Goal: Task Accomplishment & Management: Manage account settings

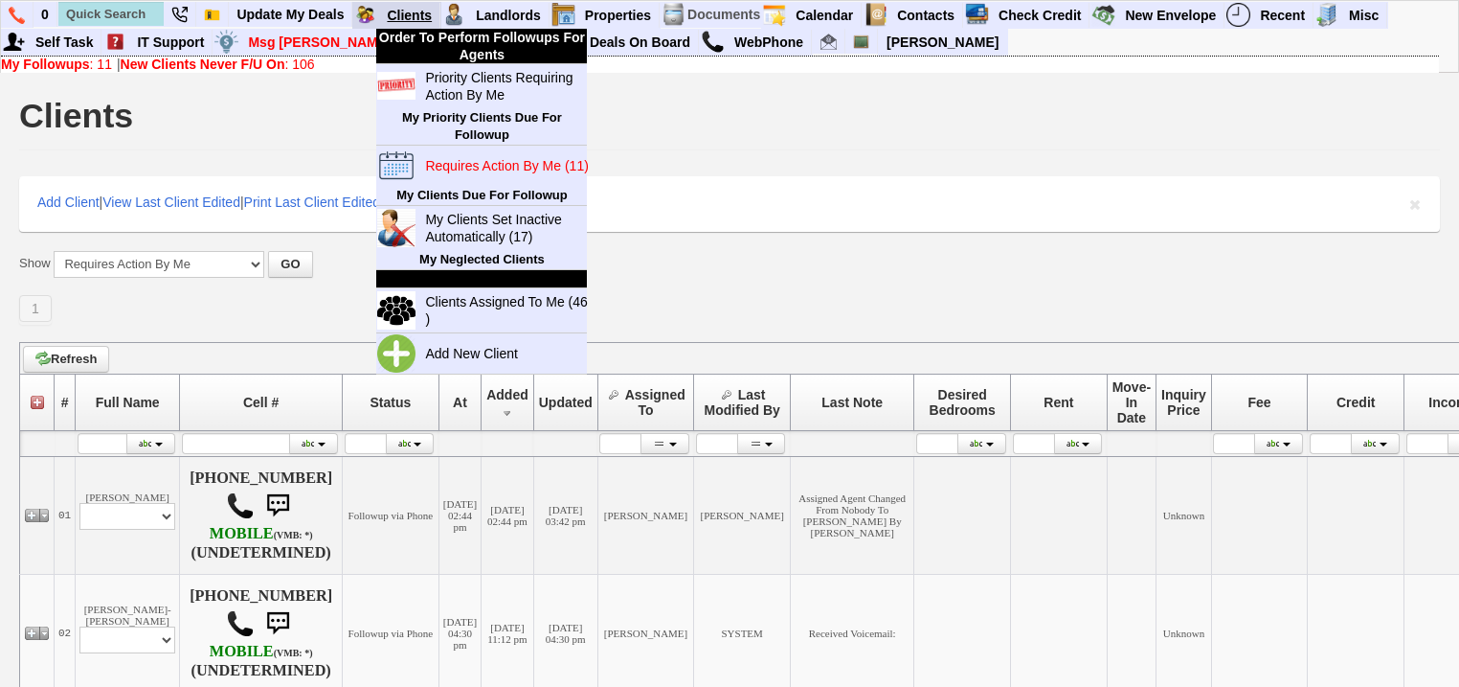
click at [393, 11] on link "Clients" at bounding box center [409, 15] width 61 height 25
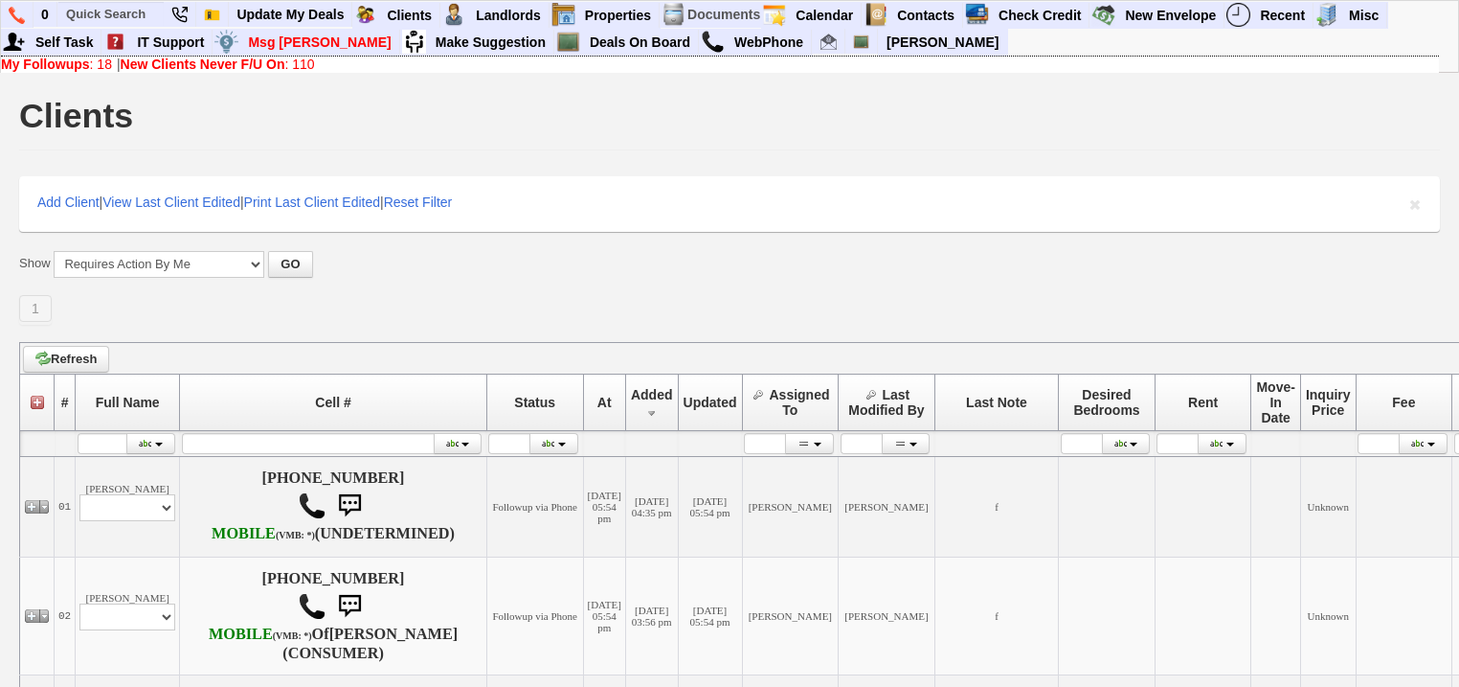
click at [179, 58] on b "New Clients Never F/U On" at bounding box center [203, 63] width 165 height 15
click at [125, 16] on input "text" at bounding box center [110, 14] width 105 height 24
paste input "[PHONE_NUMBER]"
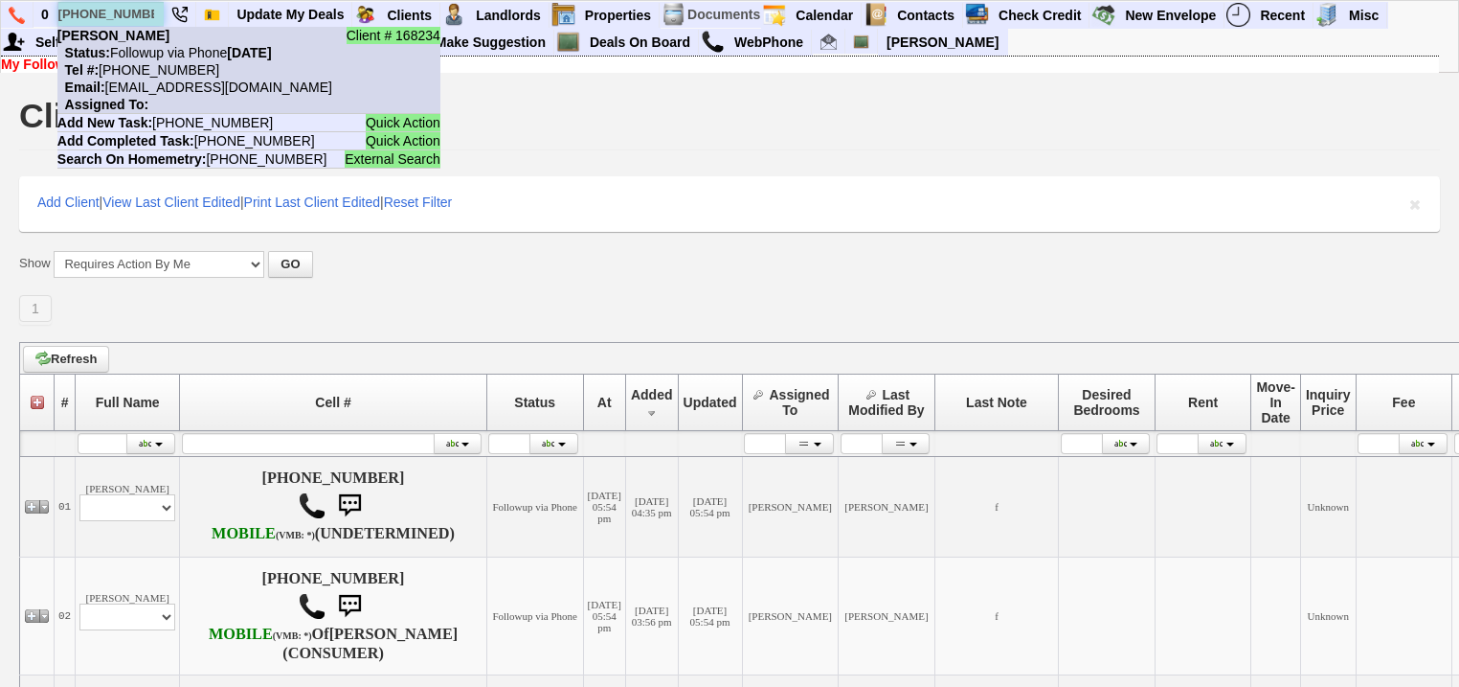
type input "929-796-6355"
click at [159, 45] on nobr "Status: Followup via Phone Wednesday, October 1st, 2025" at bounding box center [164, 52] width 214 height 15
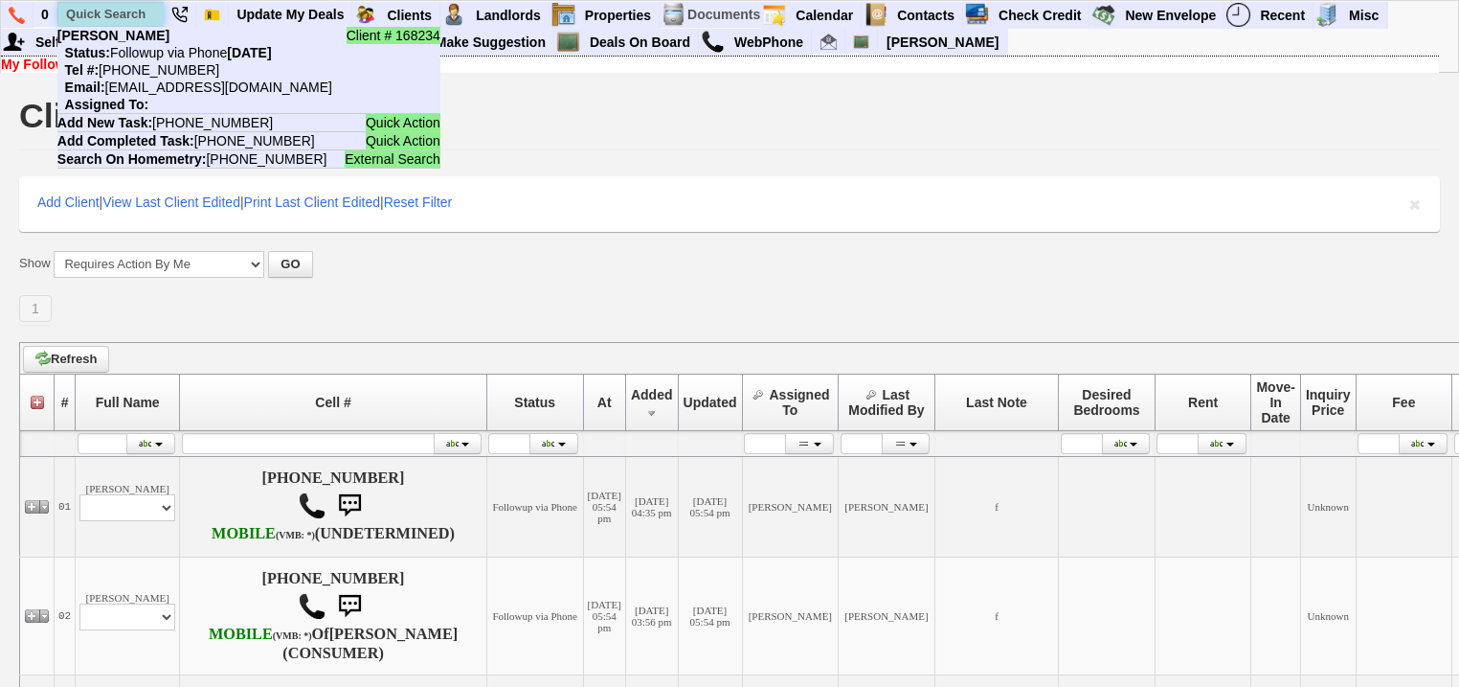
click at [139, 11] on input "text" at bounding box center [110, 14] width 105 height 24
paste input "[PHONE_NUMBER]"
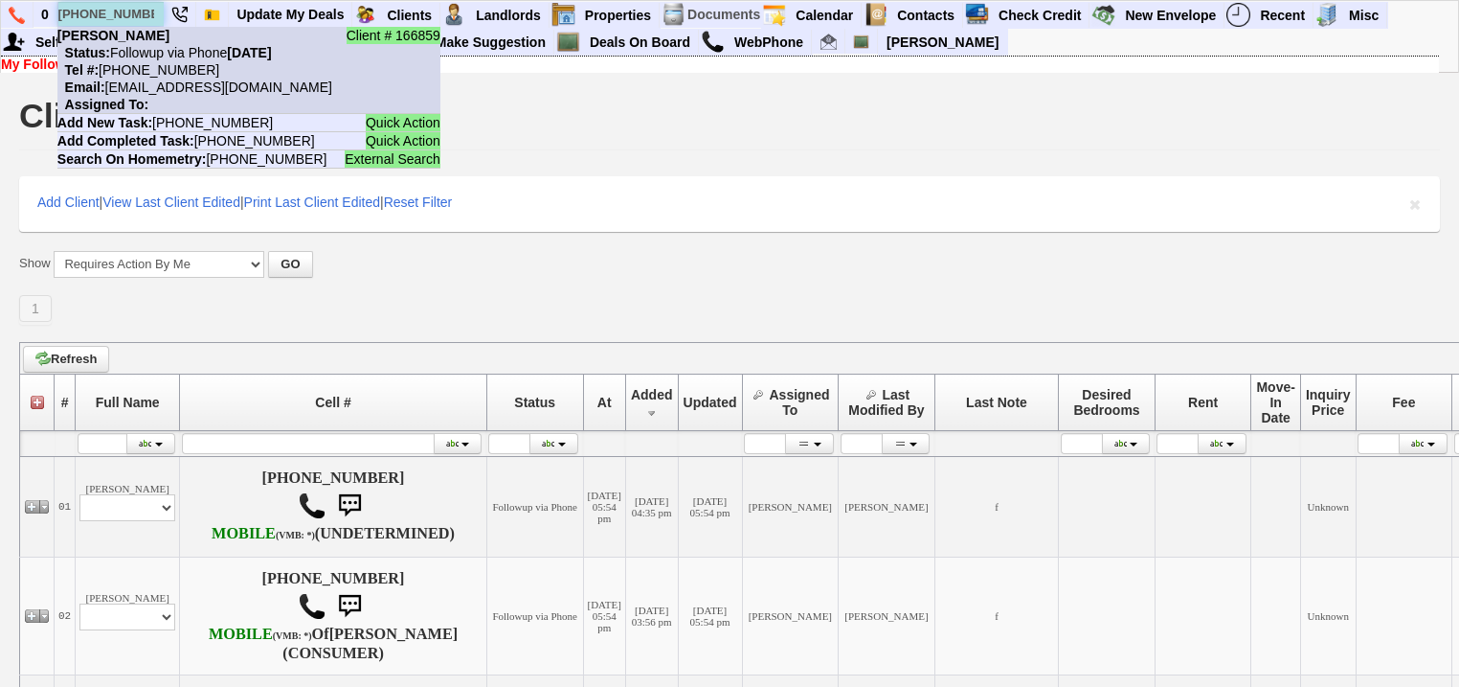
type input "[PHONE_NUMBER]"
click at [168, 86] on nobr "Email: vdtamag5g732i2ap2errcmc2s3@convo.zillow.com" at bounding box center [194, 86] width 275 height 15
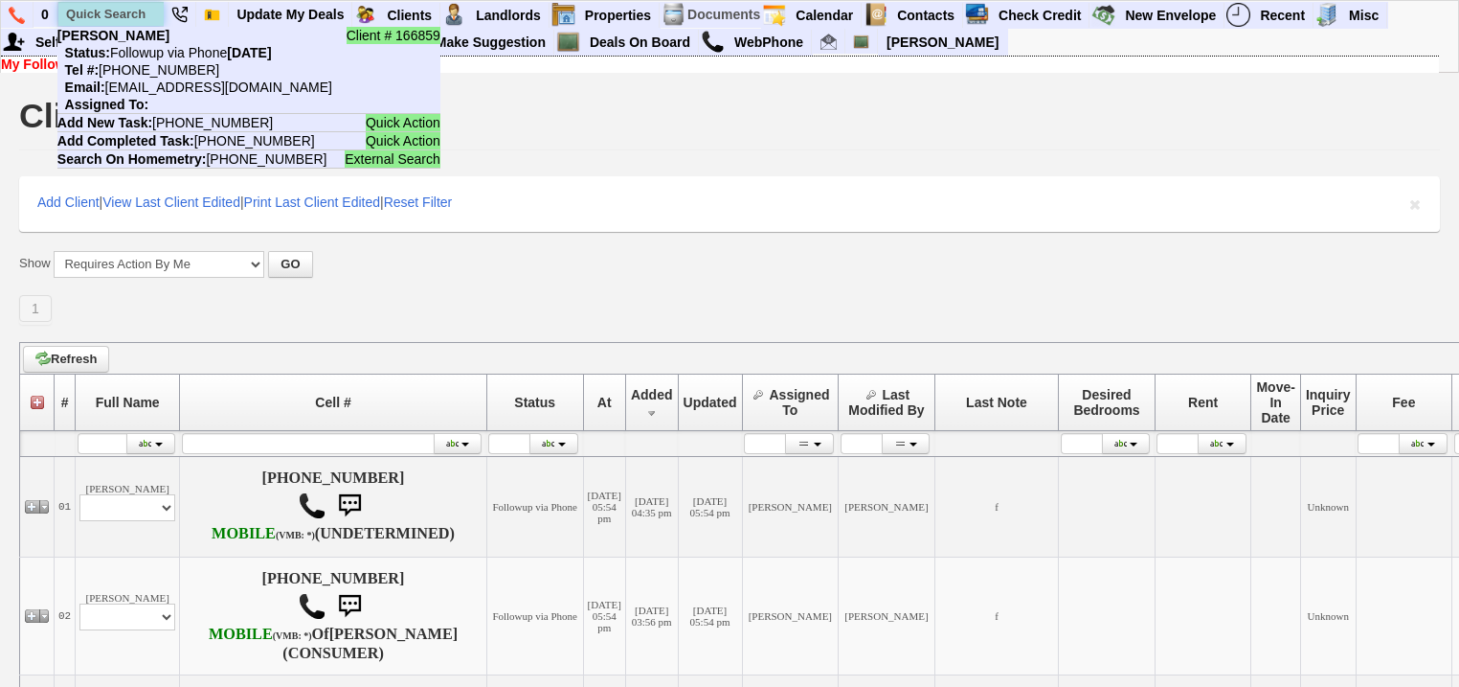
click at [123, 8] on input "text" at bounding box center [110, 14] width 105 height 24
paste input "646-575-6504"
drag, startPoint x: 150, startPoint y: 16, endPoint x: 69, endPoint y: 15, distance: 81.4
click at [69, 15] on input "646-575-6504" at bounding box center [110, 14] width 105 height 24
paste input "[PHONE_NUMBER]"
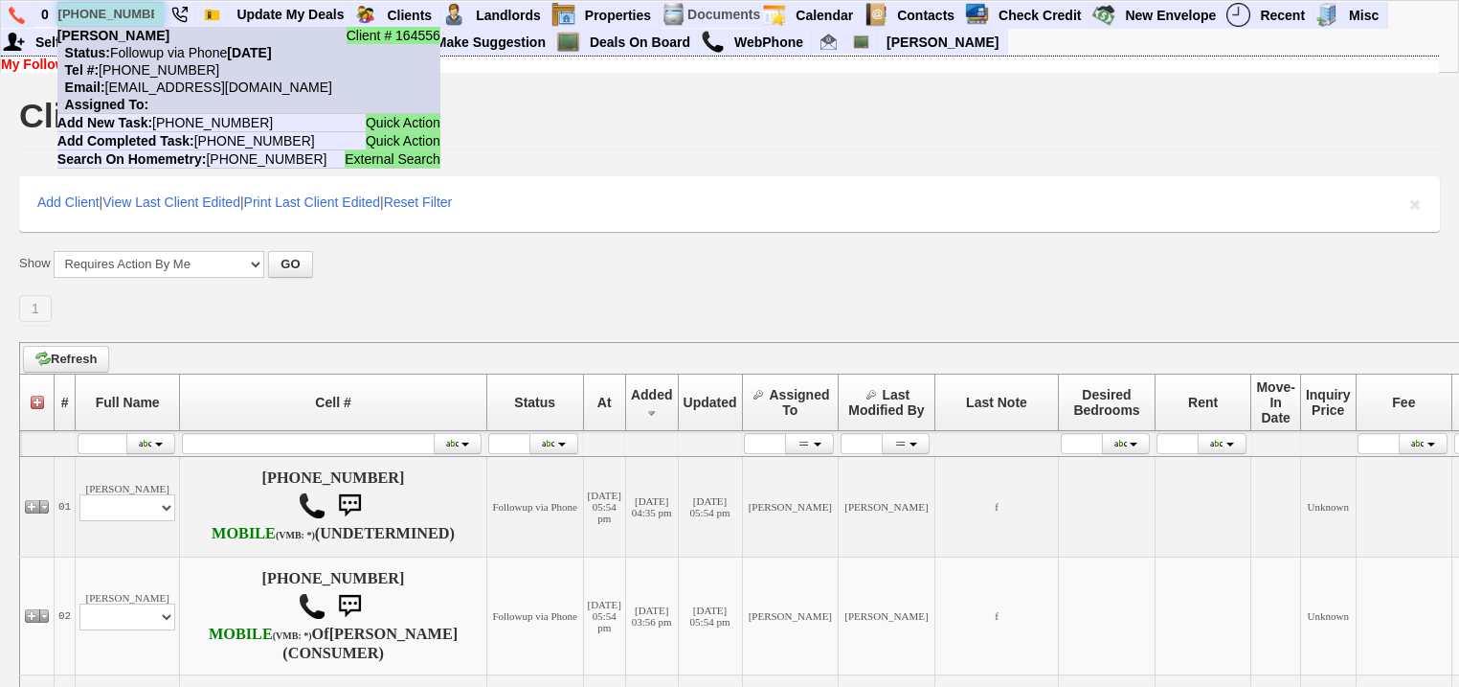
type input "[PHONE_NUMBER]"
click at [157, 45] on nobr "Status: Followup via Phone Wednesday, October 1st, 2025" at bounding box center [164, 52] width 214 height 15
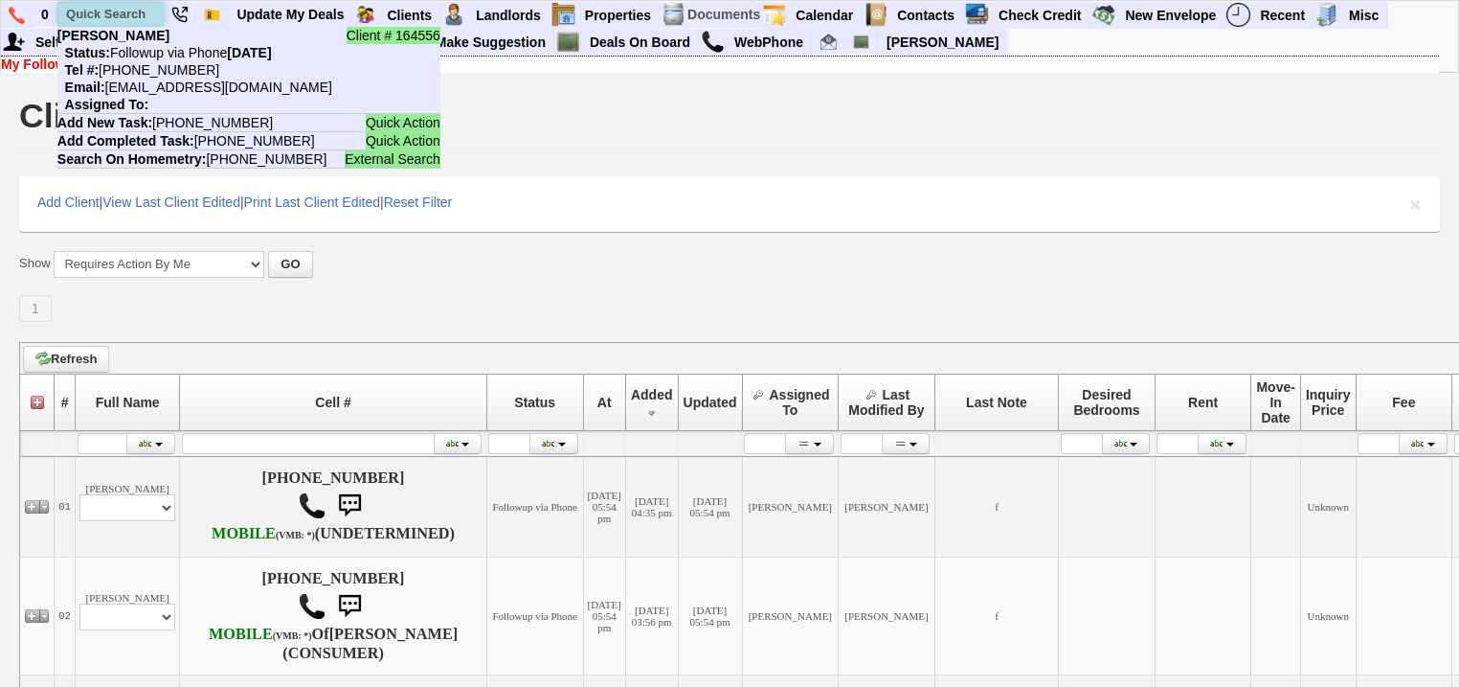
click at [86, 19] on input "text" at bounding box center [110, 14] width 105 height 24
paste input "[PHONE_NUMBER]"
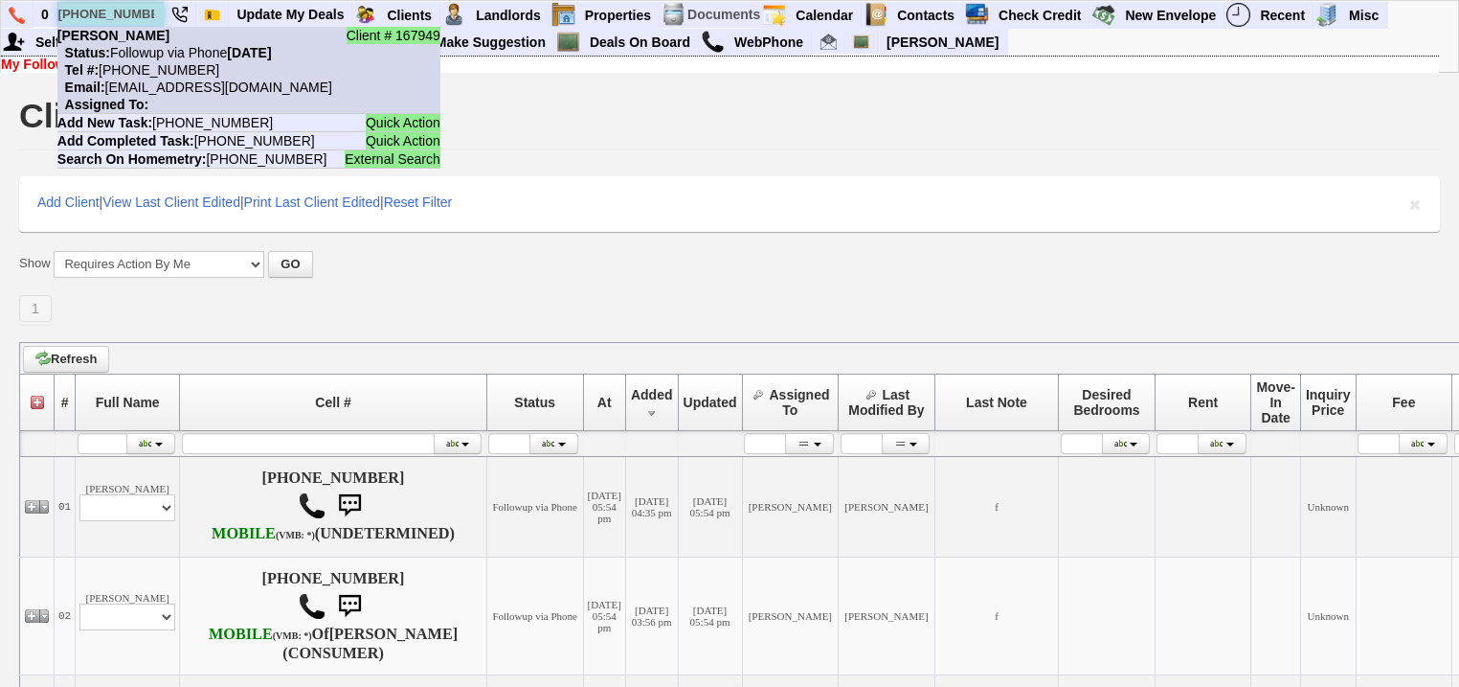
type input "[PHONE_NUMBER]"
click at [149, 54] on nobr "Status: Followup via Phone Wednesday, October 1st, 2025" at bounding box center [164, 52] width 214 height 15
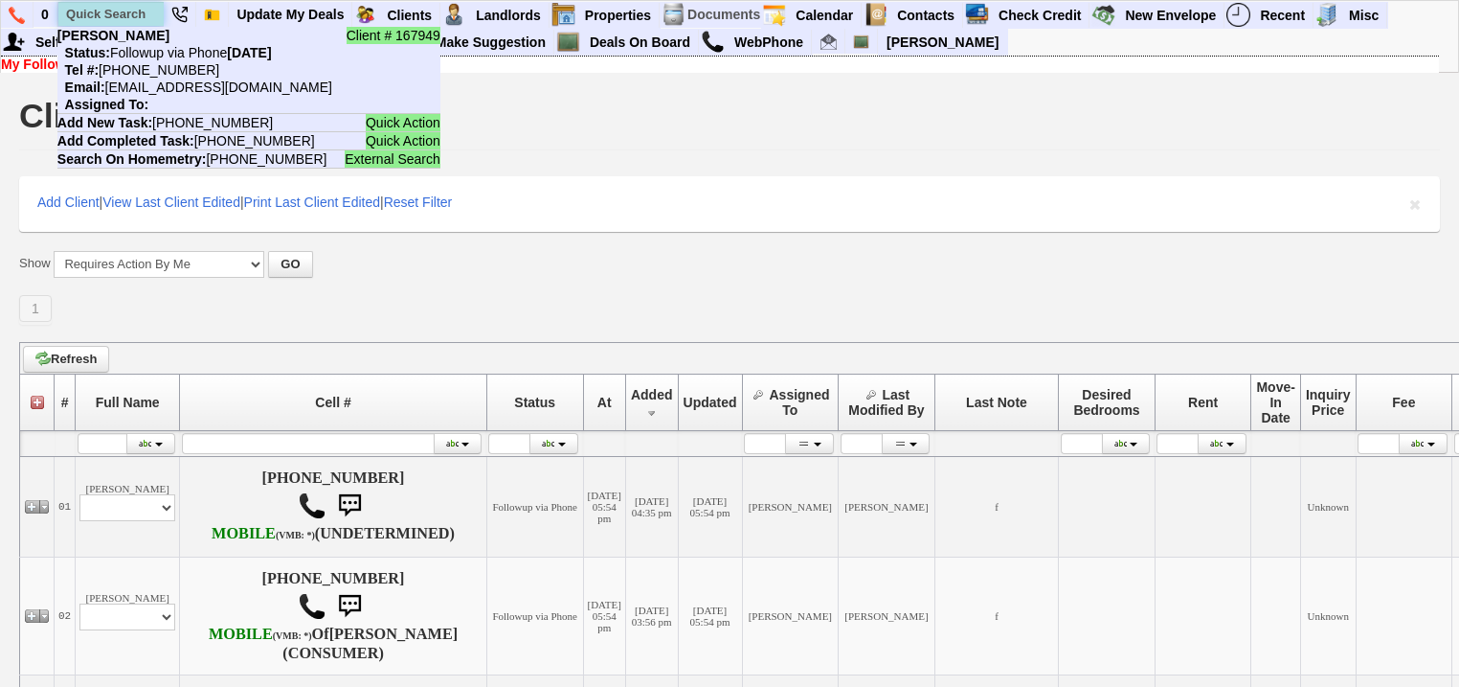
click at [106, 13] on input "text" at bounding box center [110, 14] width 105 height 24
paste input "917-618-5869"
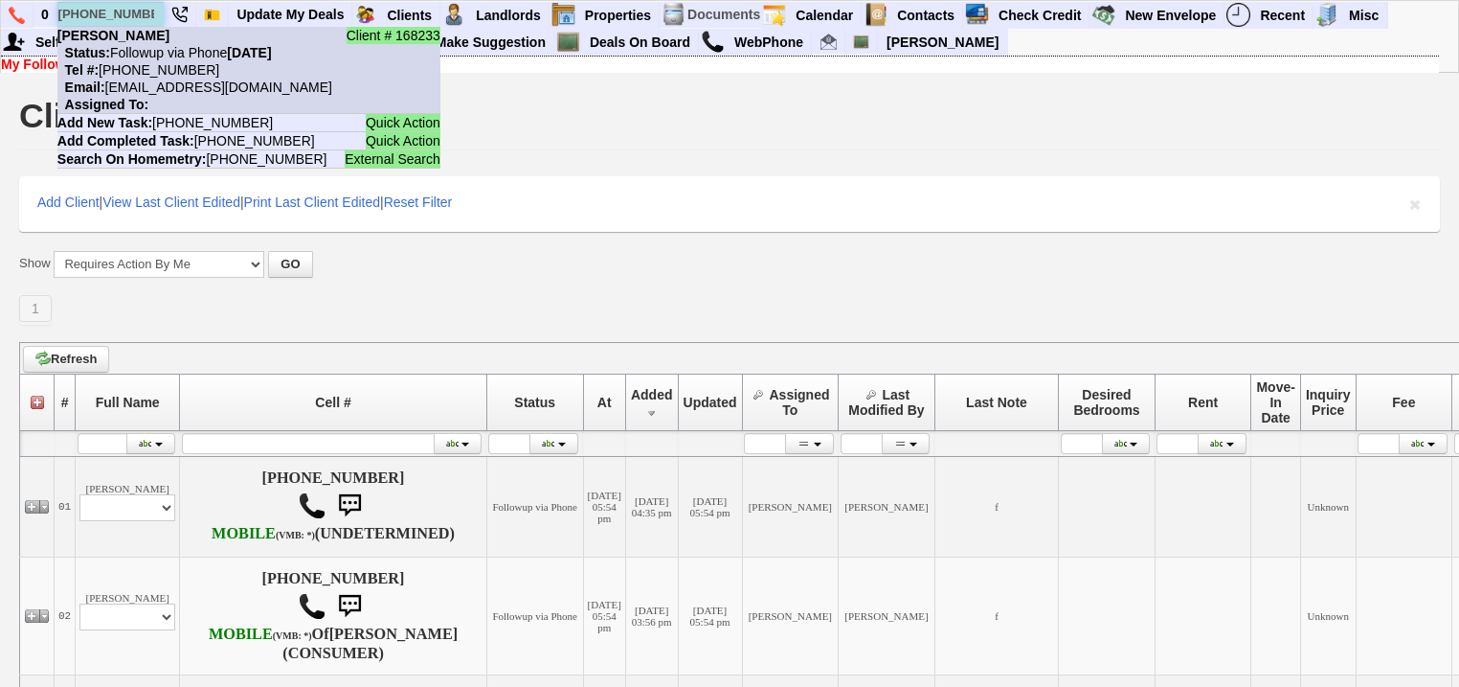
type input "917-618-5869"
click at [155, 62] on nobr "Tel #: 917-618-5869" at bounding box center [138, 69] width 162 height 15
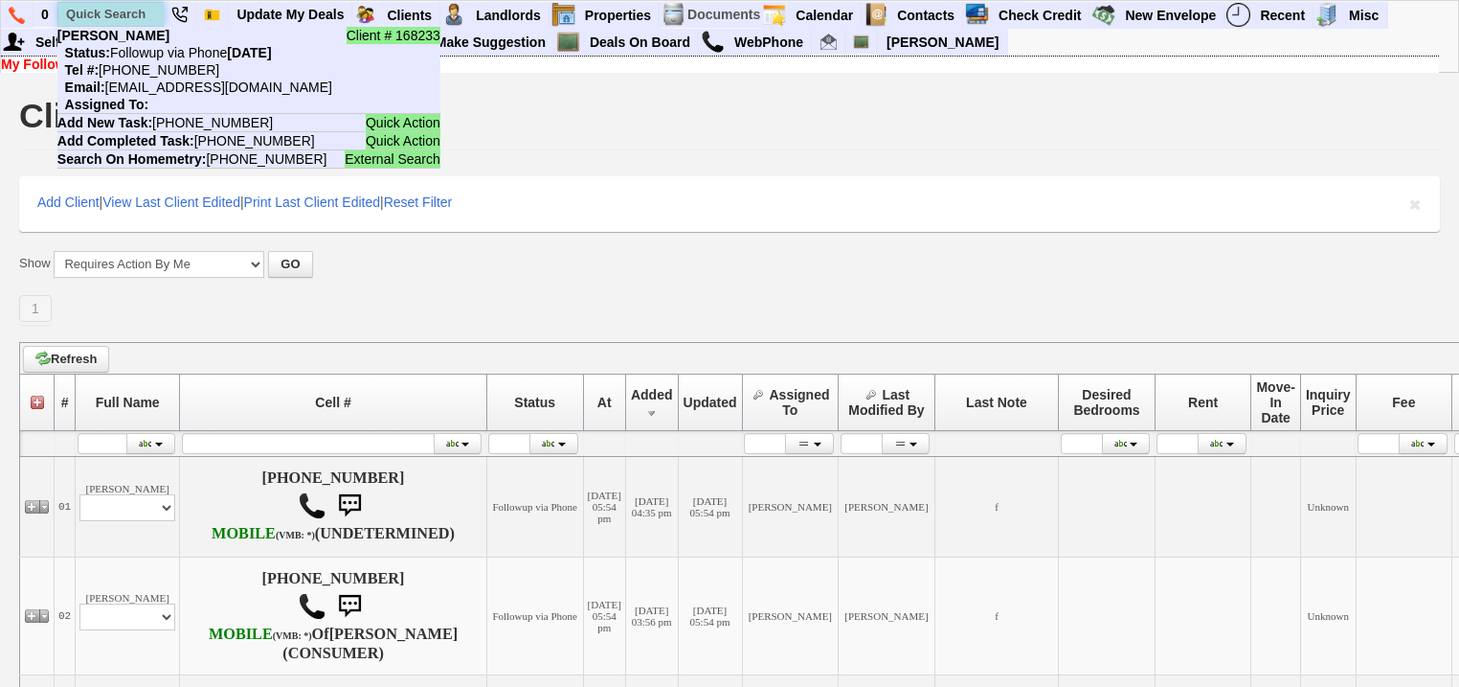
click at [122, 14] on input "text" at bounding box center [110, 14] width 105 height 24
paste input "347-990-4467"
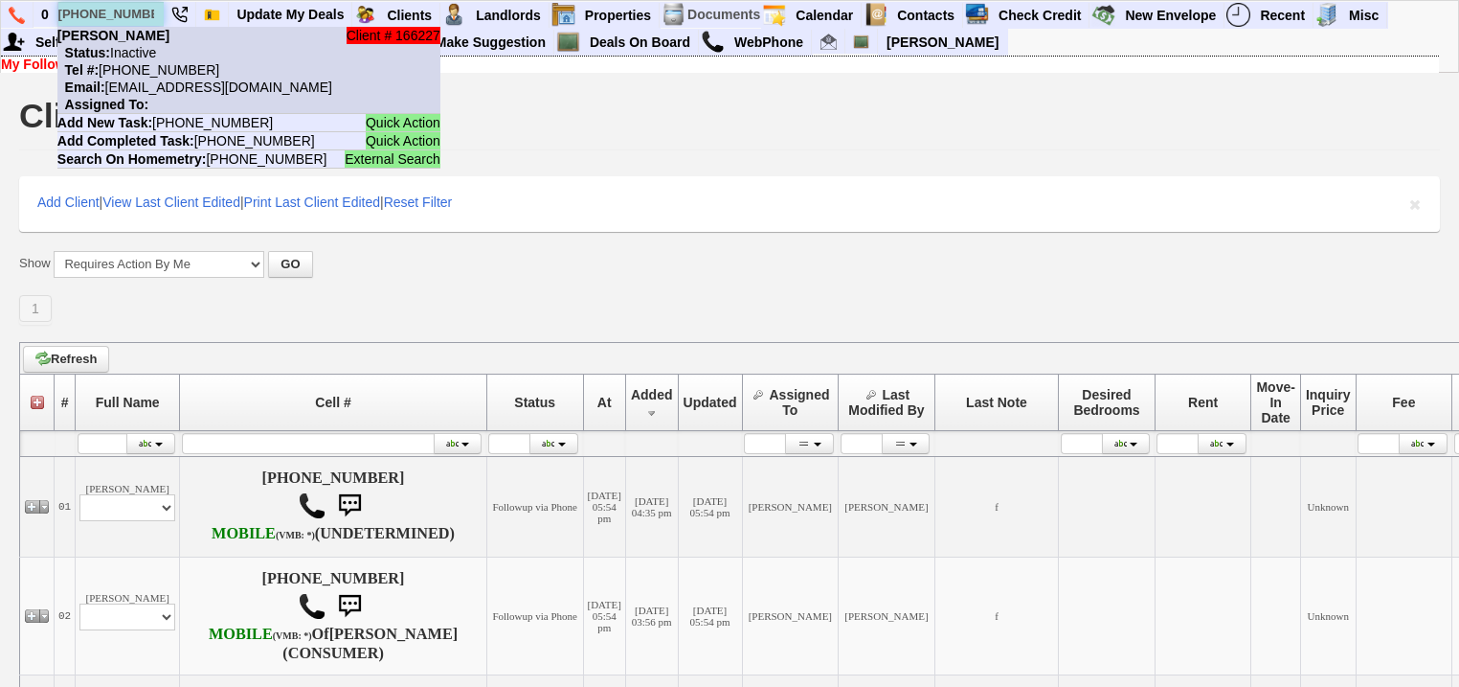
type input "347-990-4467"
click at [154, 57] on nobr "Status: Inactive" at bounding box center [106, 52] width 99 height 15
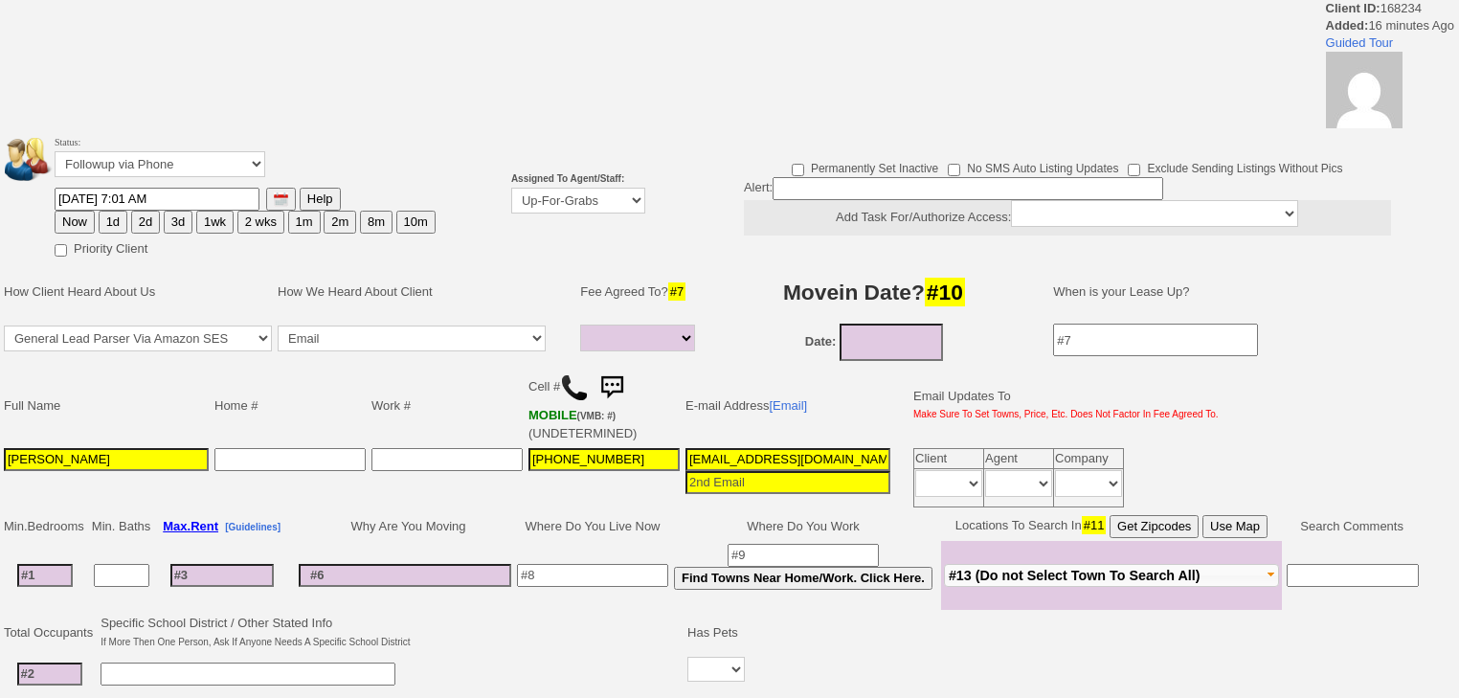
select select
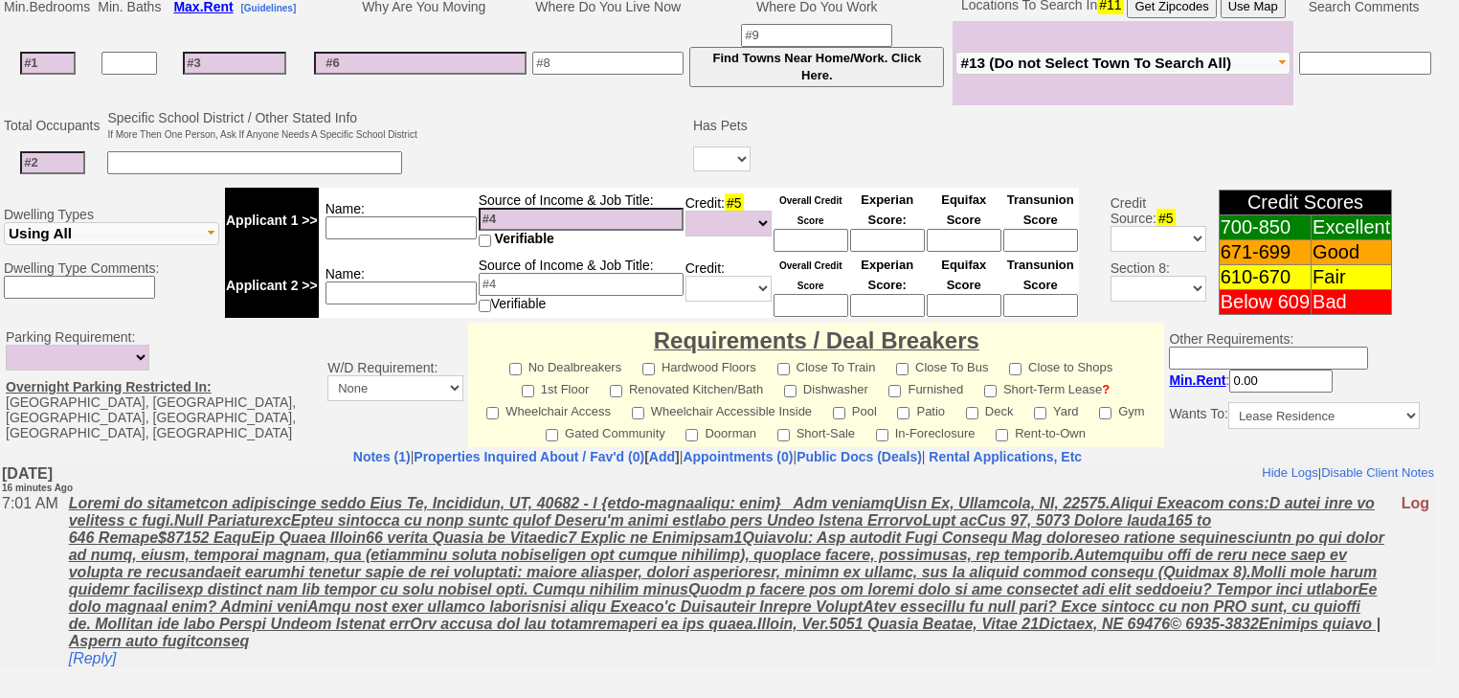
scroll to position [299, 0]
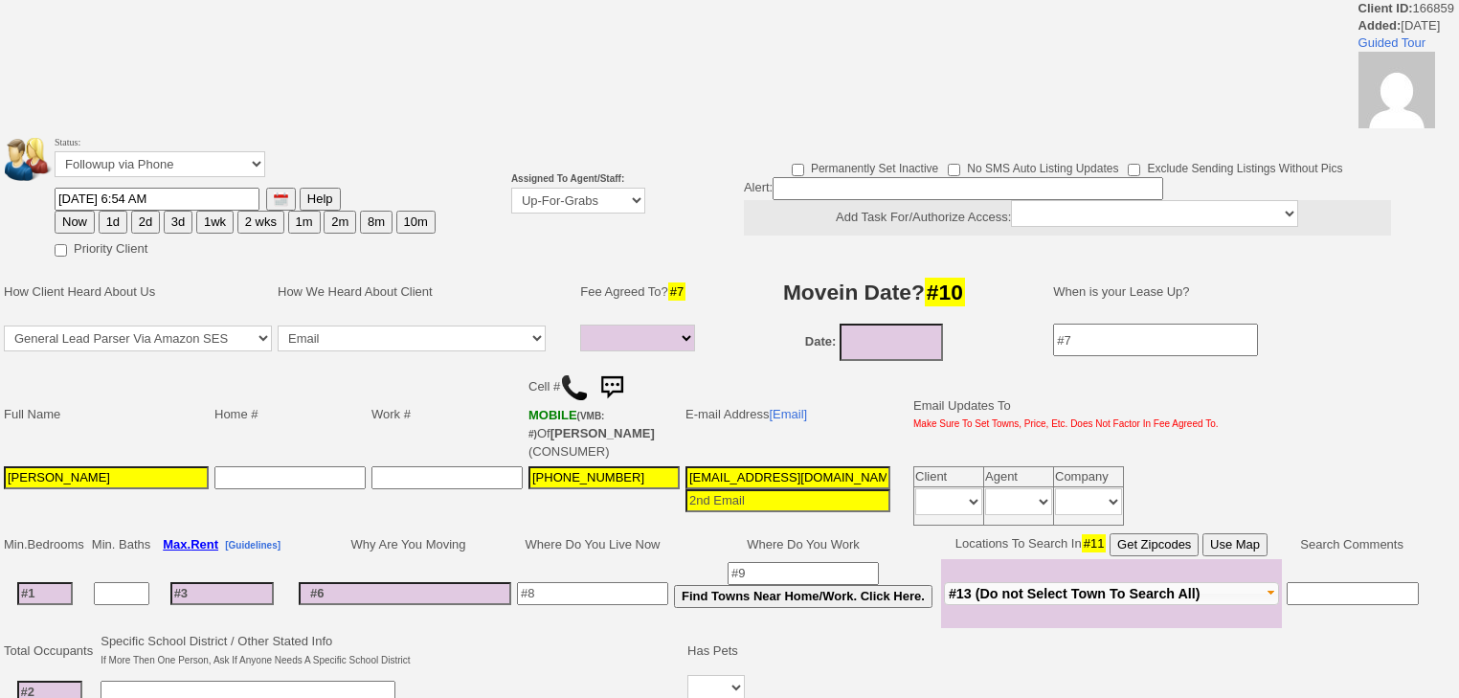
select select
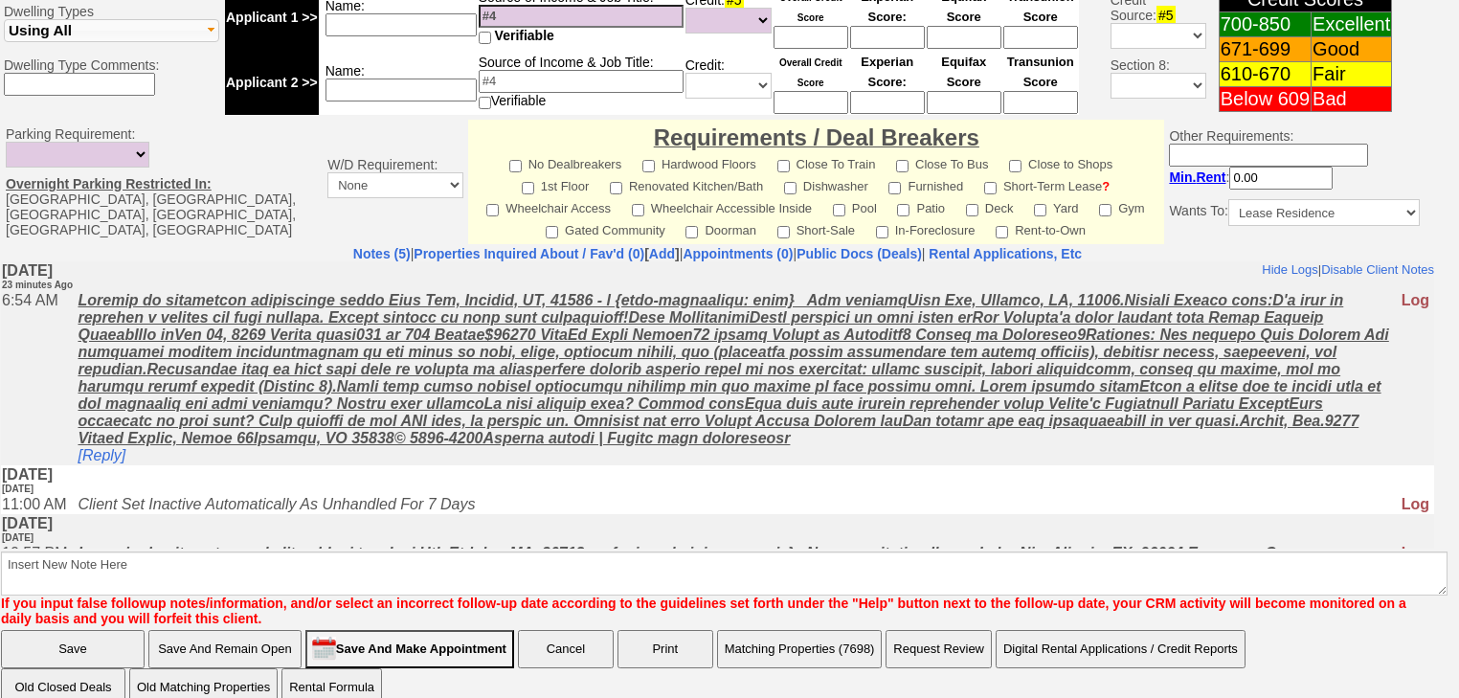
scroll to position [460, 0]
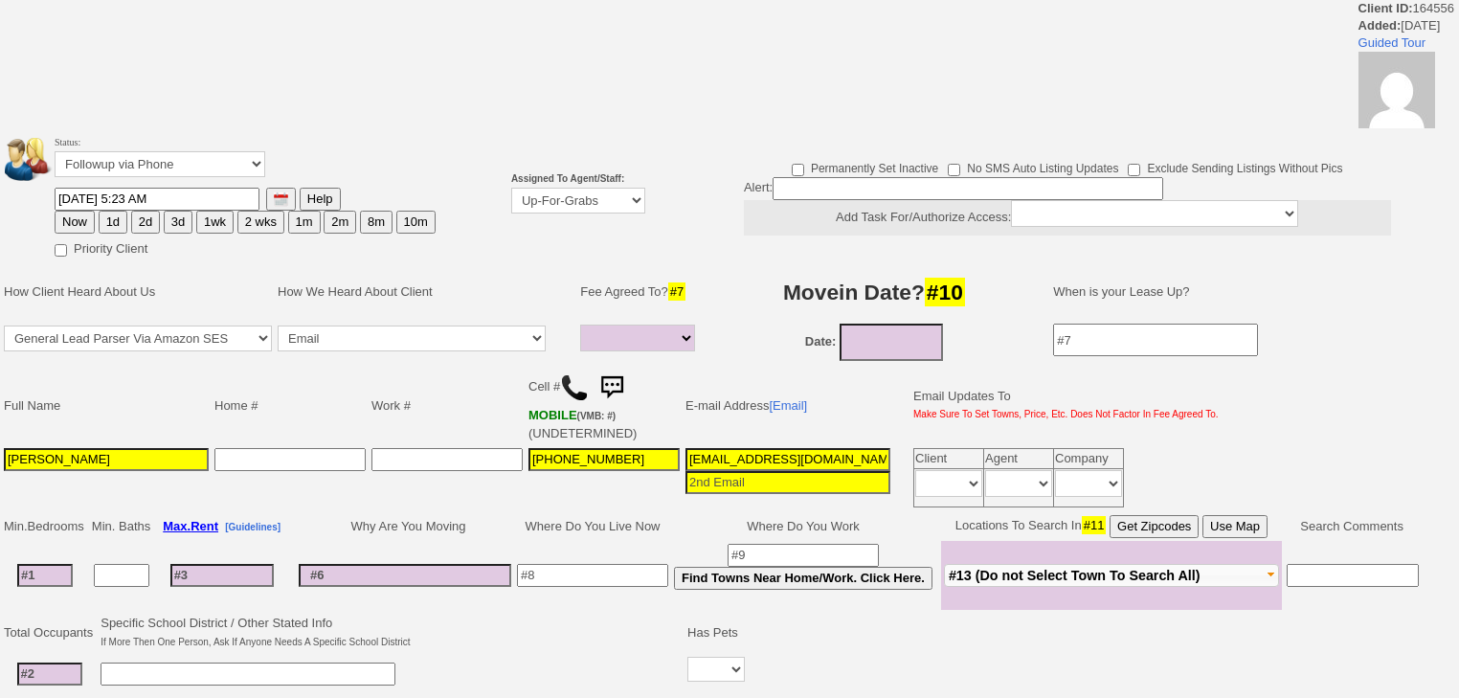
select select
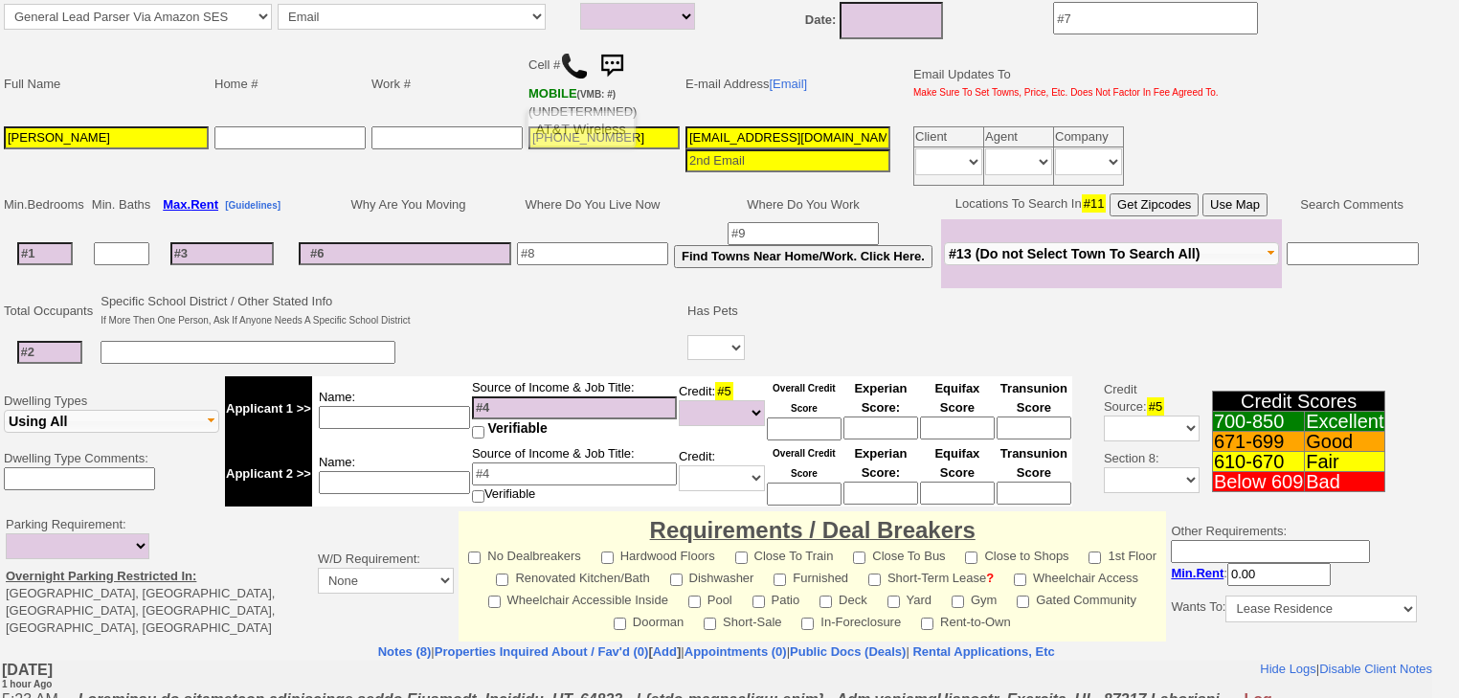
scroll to position [77, 0]
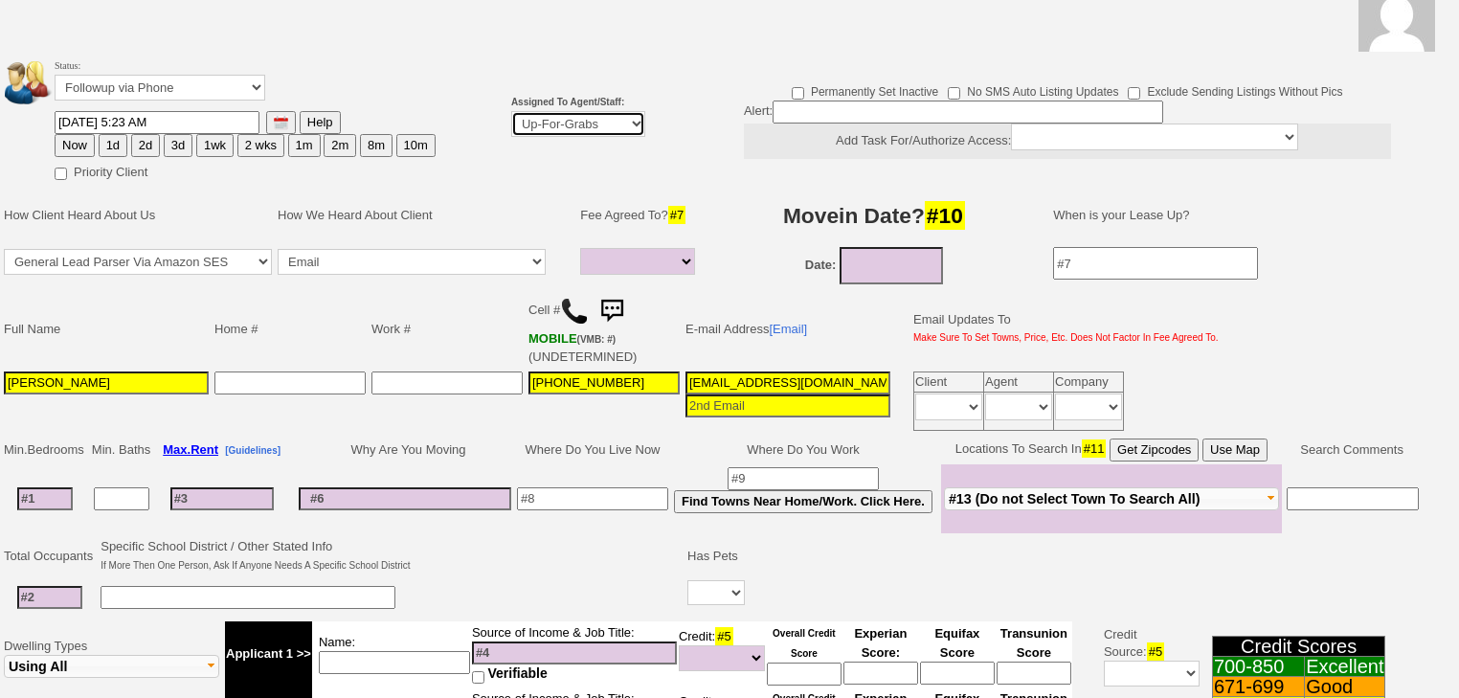
click at [593, 131] on select "Up-For-Grabs ***** STAFF ***** [PERSON_NAME] [PHONE_NUMBER] [PERSON_NAME] [PHON…" at bounding box center [578, 124] width 134 height 26
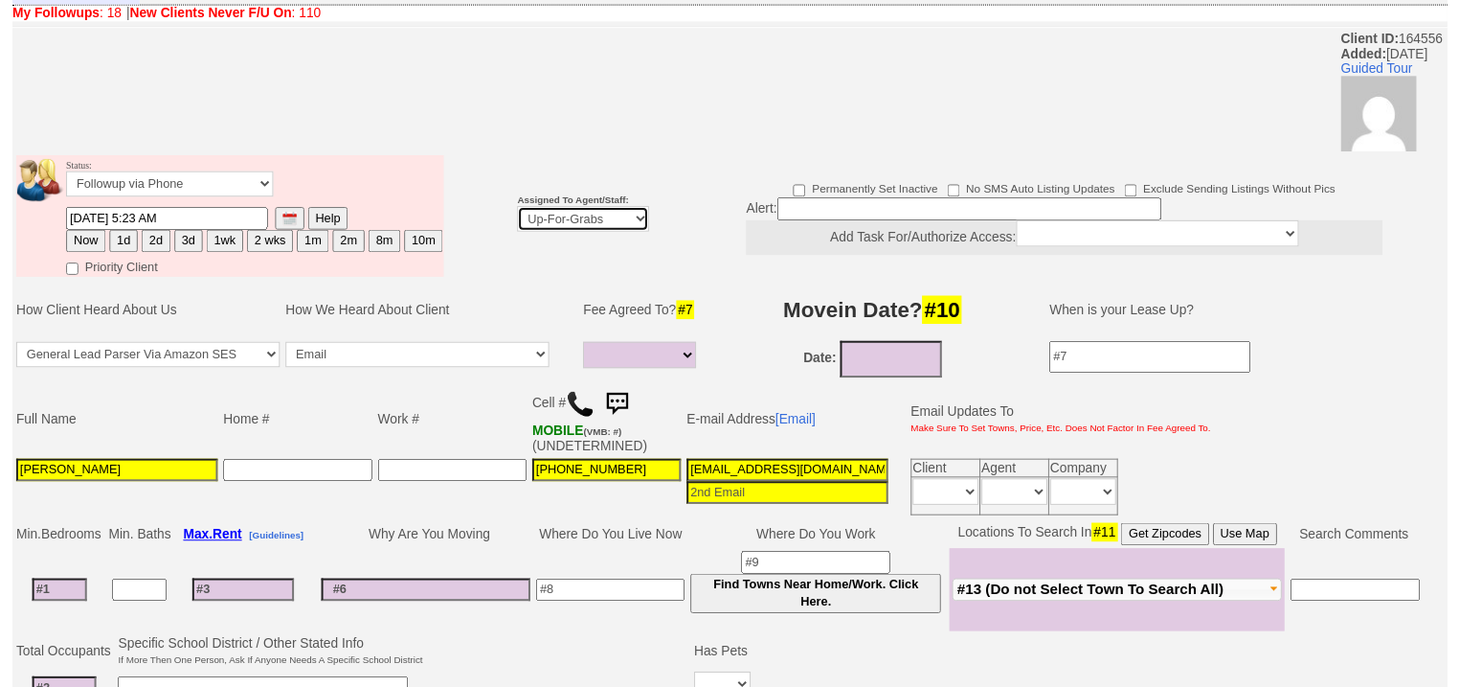
scroll to position [153, 0]
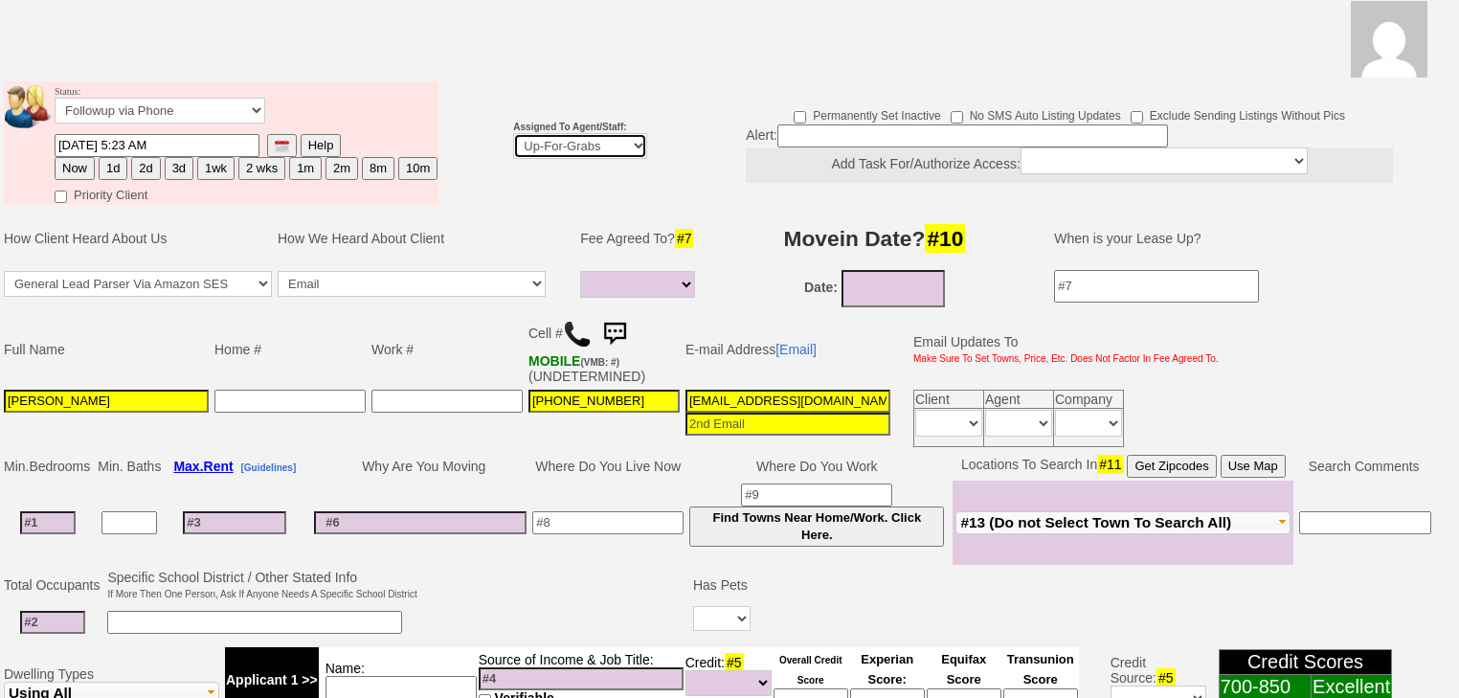
select select "227"
click at [513, 133] on select "Up-For-Grabs ***** STAFF ***** [PERSON_NAME] [PHONE_NUMBER] [PERSON_NAME] [PHON…" at bounding box center [580, 146] width 134 height 26
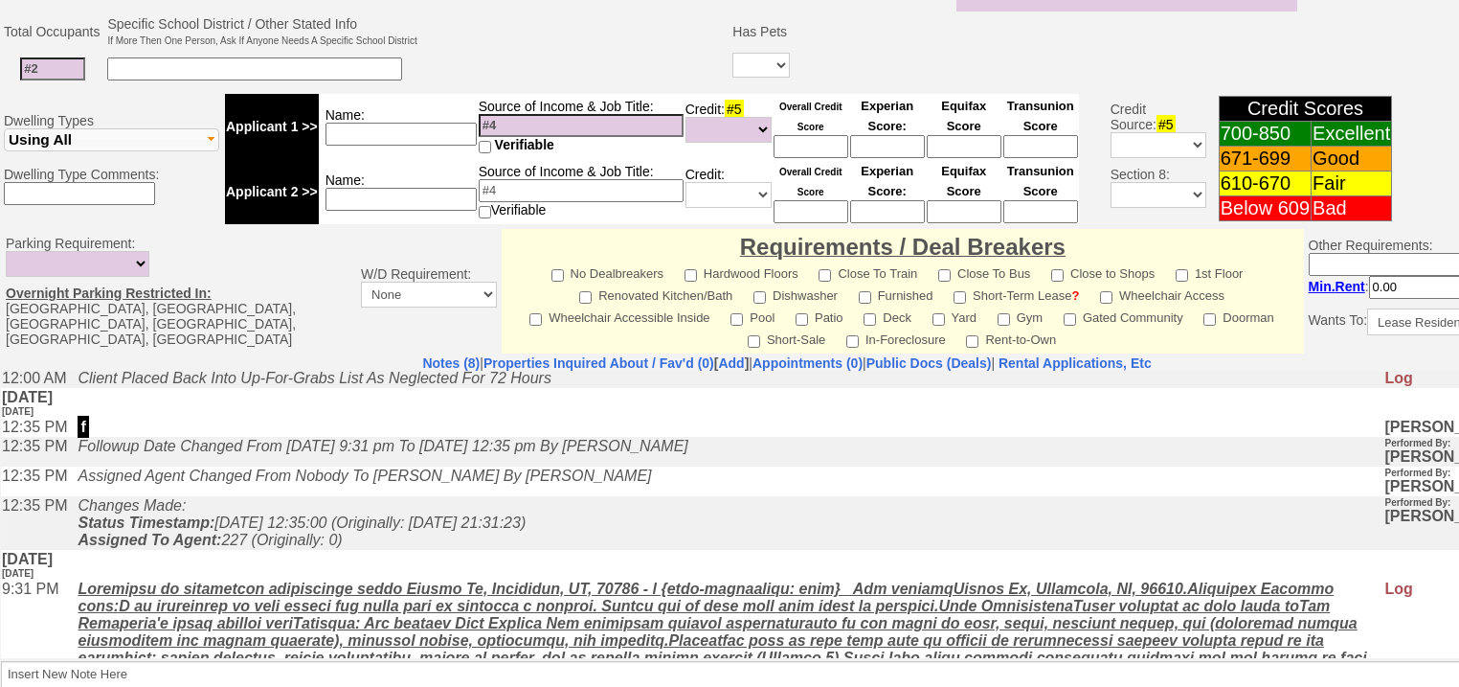
scroll to position [400, 0]
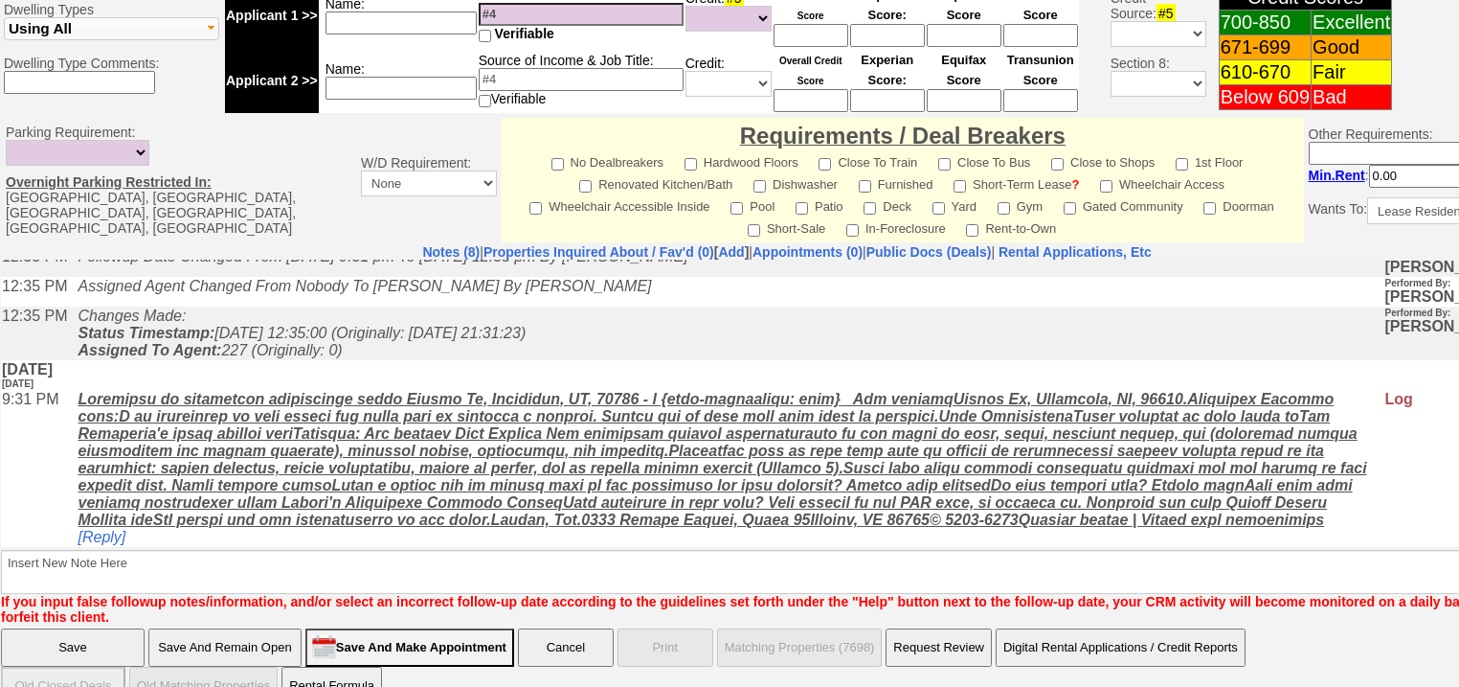
click at [15, 628] on input "Save" at bounding box center [73, 647] width 144 height 38
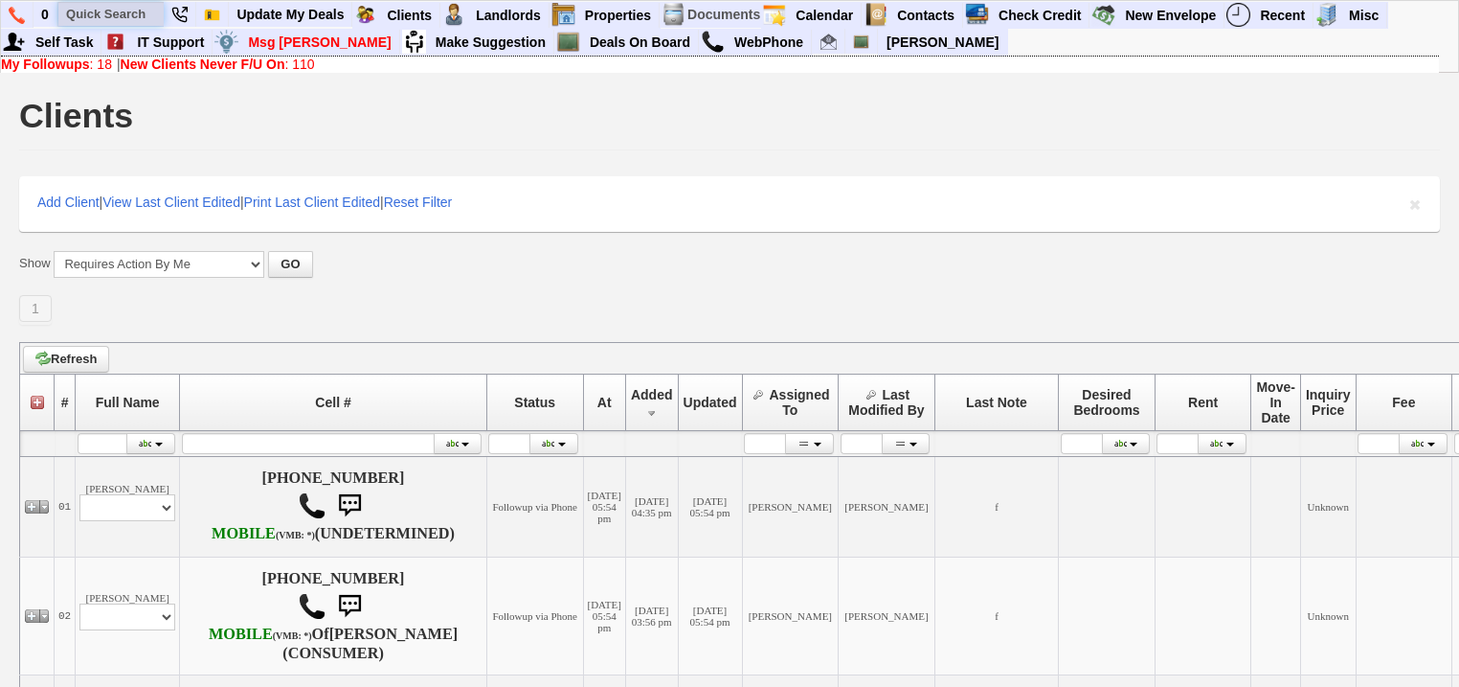
click at [134, 17] on input "text" at bounding box center [110, 14] width 105 height 24
paste input "[PHONE_NUMBER]"
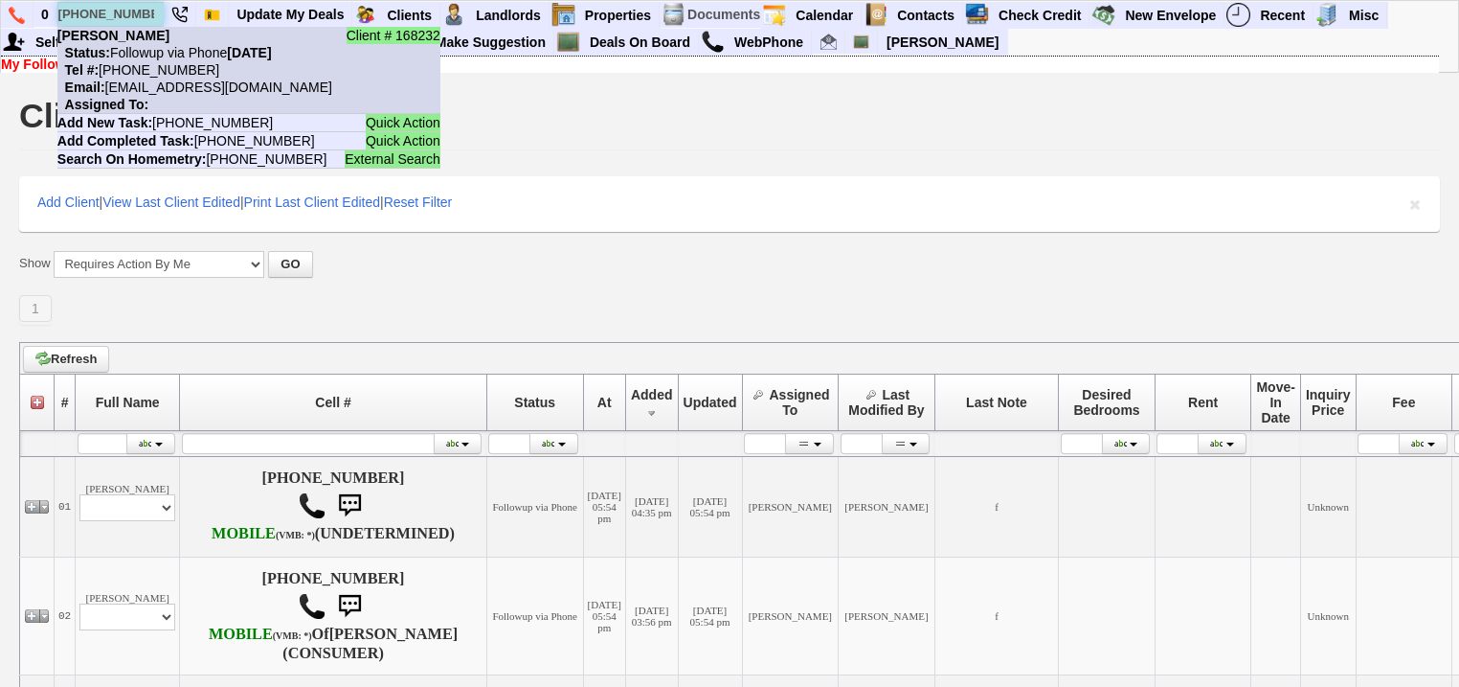
type input "[PHONE_NUMBER]"
click at [146, 46] on nobr "Status: Followup via Phone Tuesday, September 30th, 2025" at bounding box center [164, 52] width 214 height 15
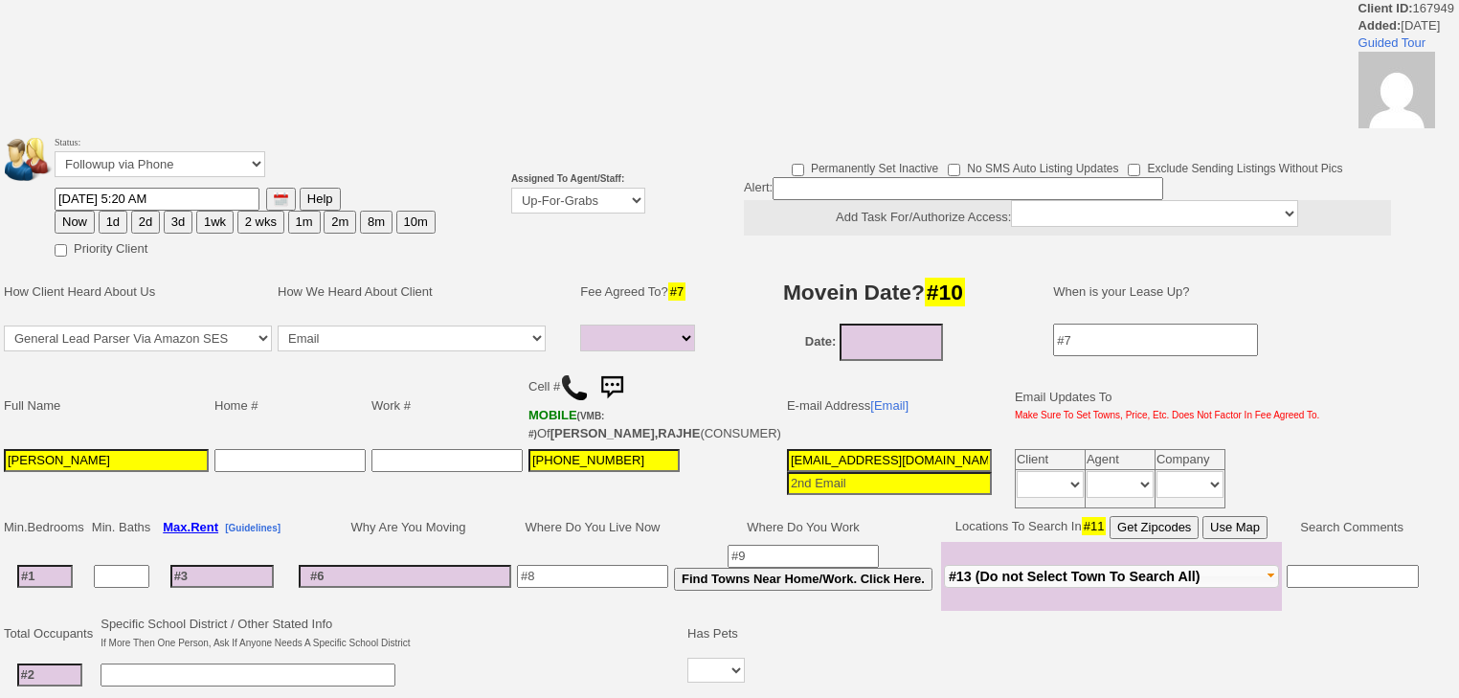
select select
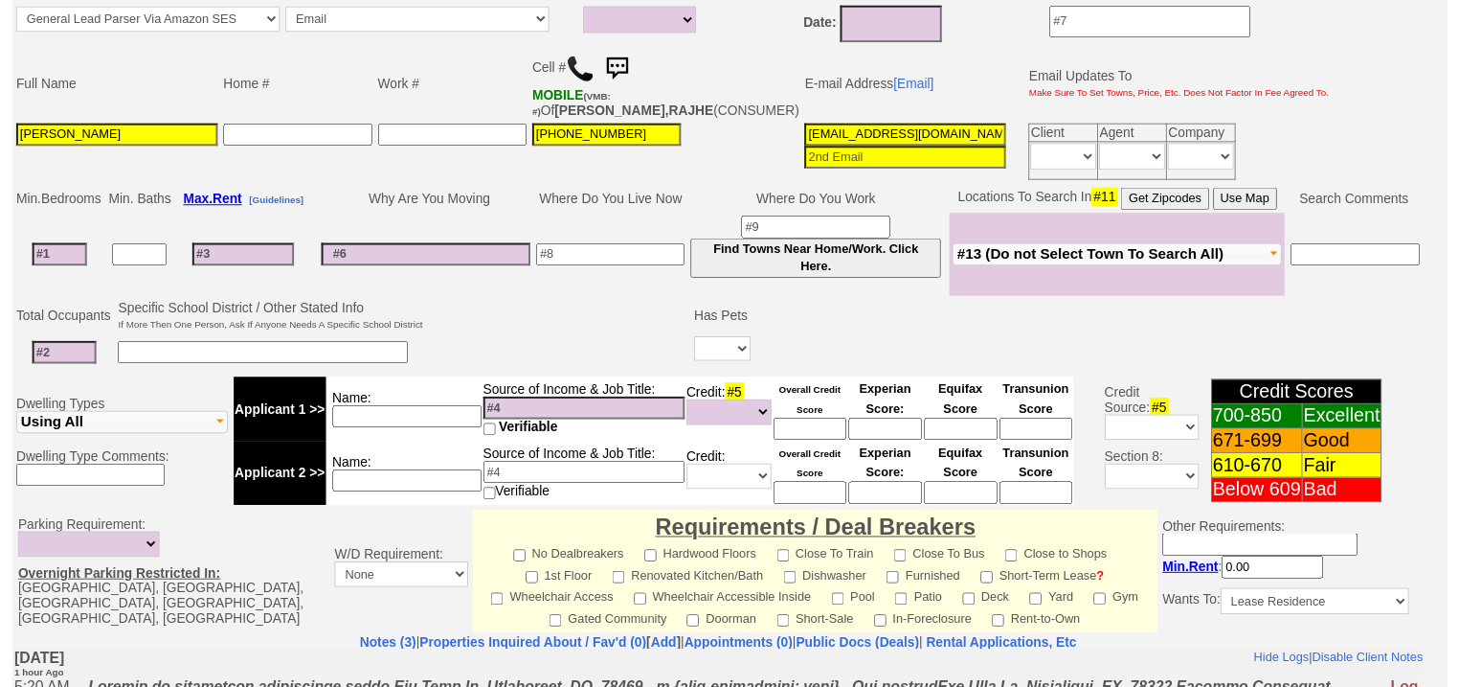
scroll to position [222, 0]
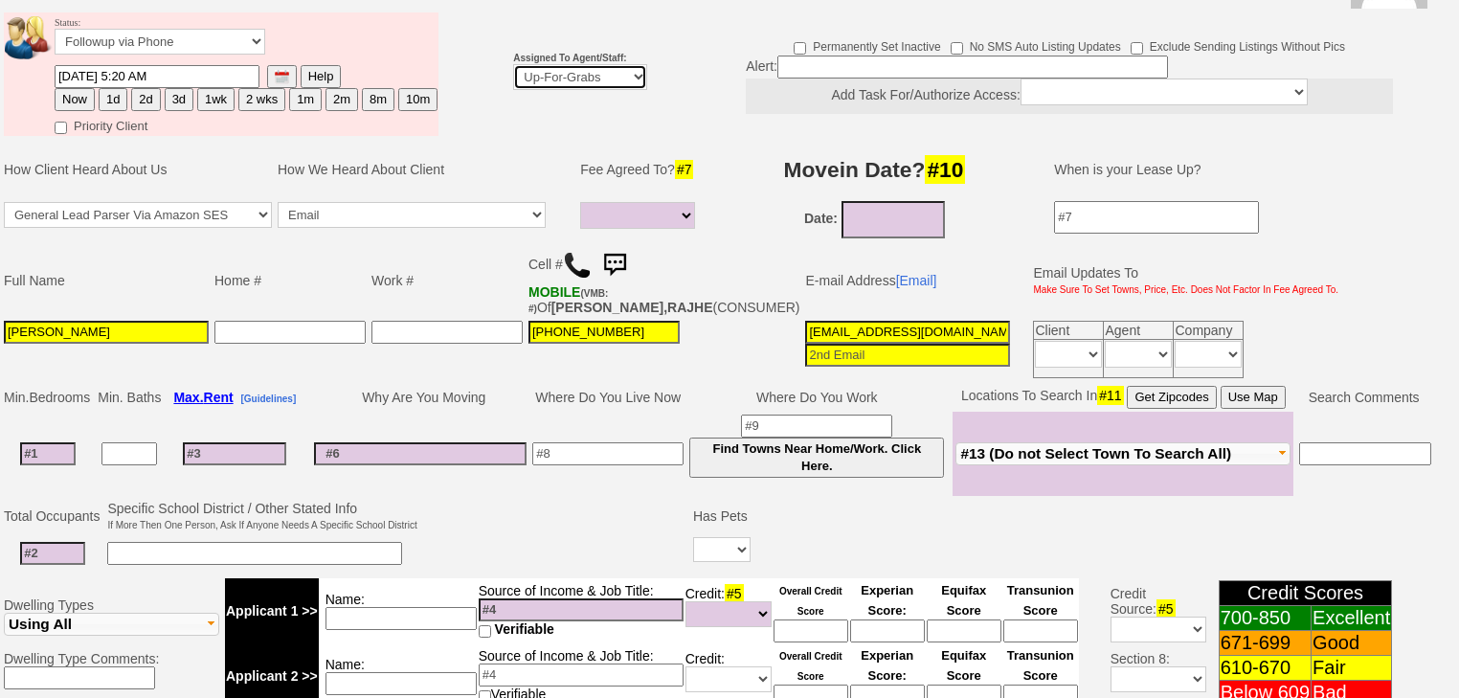
drag, startPoint x: 592, startPoint y: 53, endPoint x: 594, endPoint y: 63, distance: 10.7
click at [594, 64] on select "Up-For-Grabs ***** STAFF ***** [PERSON_NAME] [PHONE_NUMBER] [PERSON_NAME] [PHON…" at bounding box center [580, 77] width 134 height 26
select select "227"
click at [513, 64] on select "Up-For-Grabs ***** STAFF ***** [PERSON_NAME] [PHONE_NUMBER] [PERSON_NAME] [PHON…" at bounding box center [580, 77] width 134 height 26
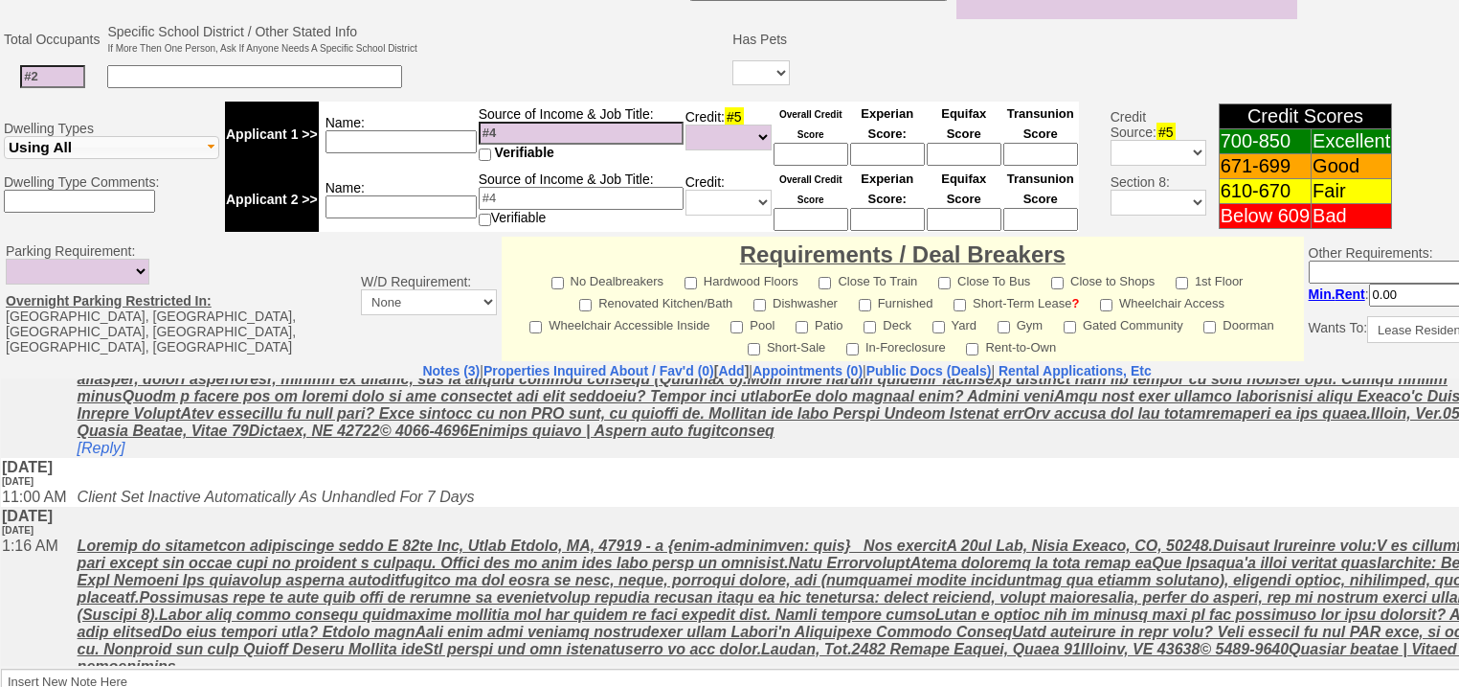
scroll to position [144, 0]
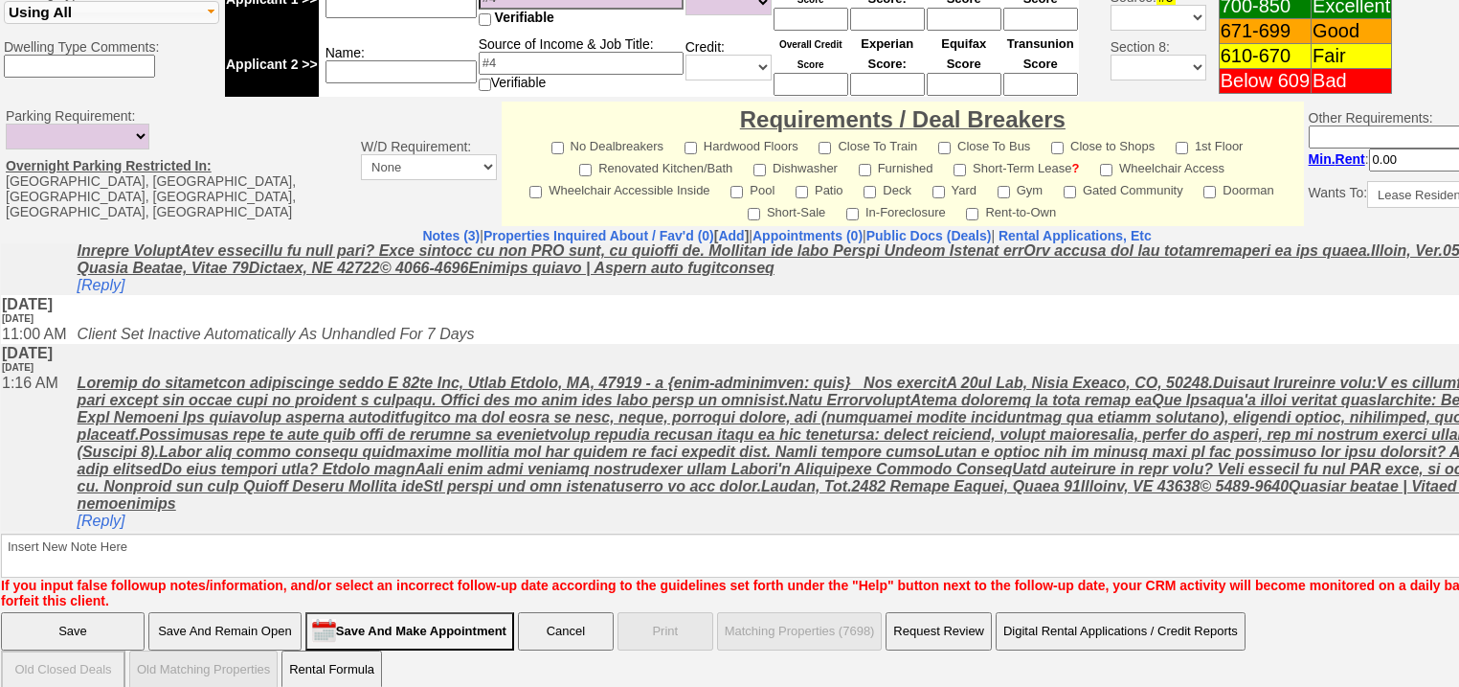
click at [42, 613] on input "Save" at bounding box center [73, 631] width 144 height 38
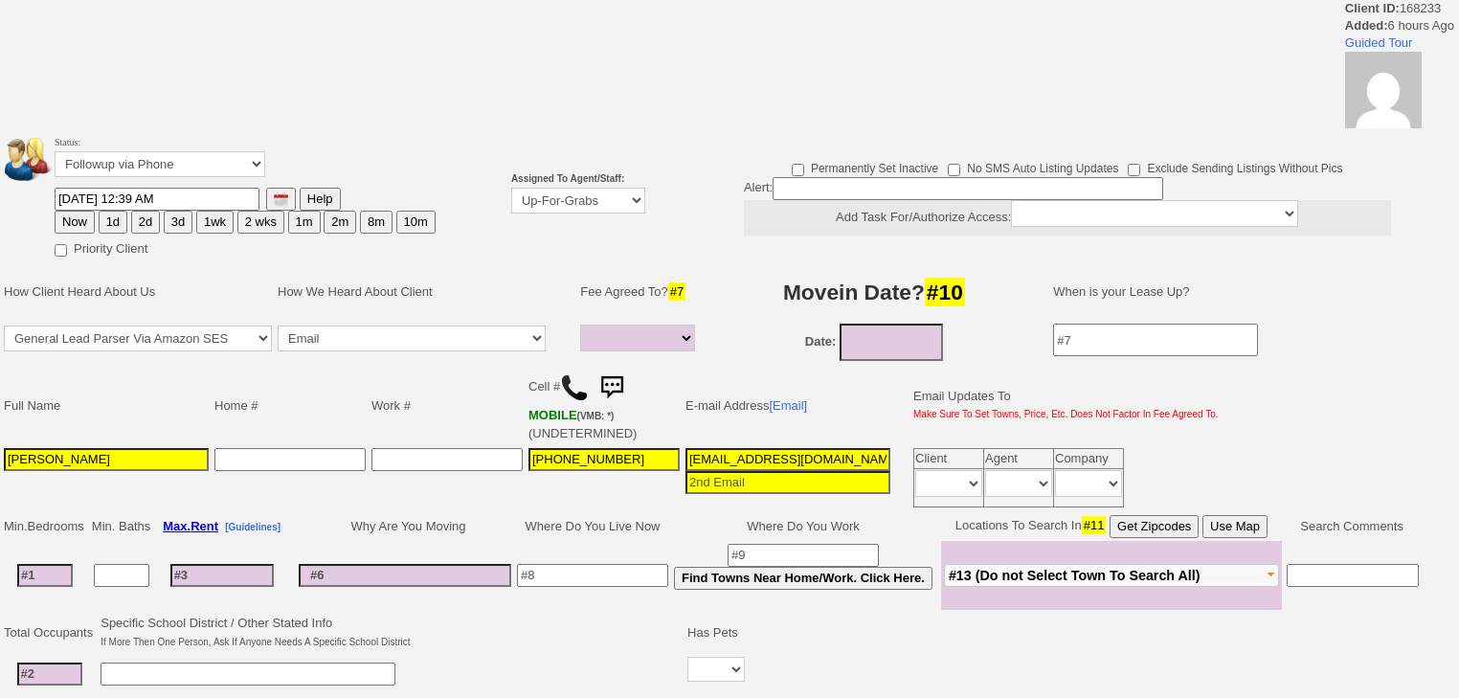
select select
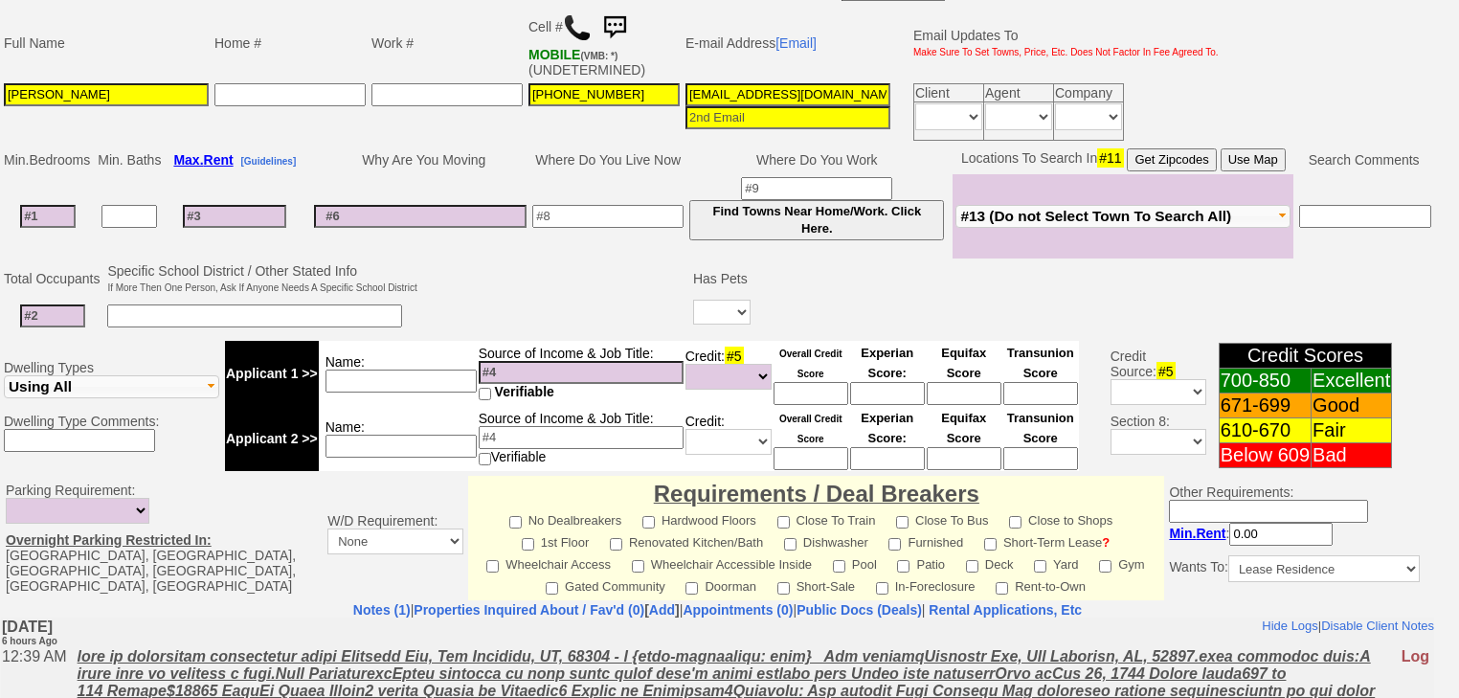
scroll to position [533, 0]
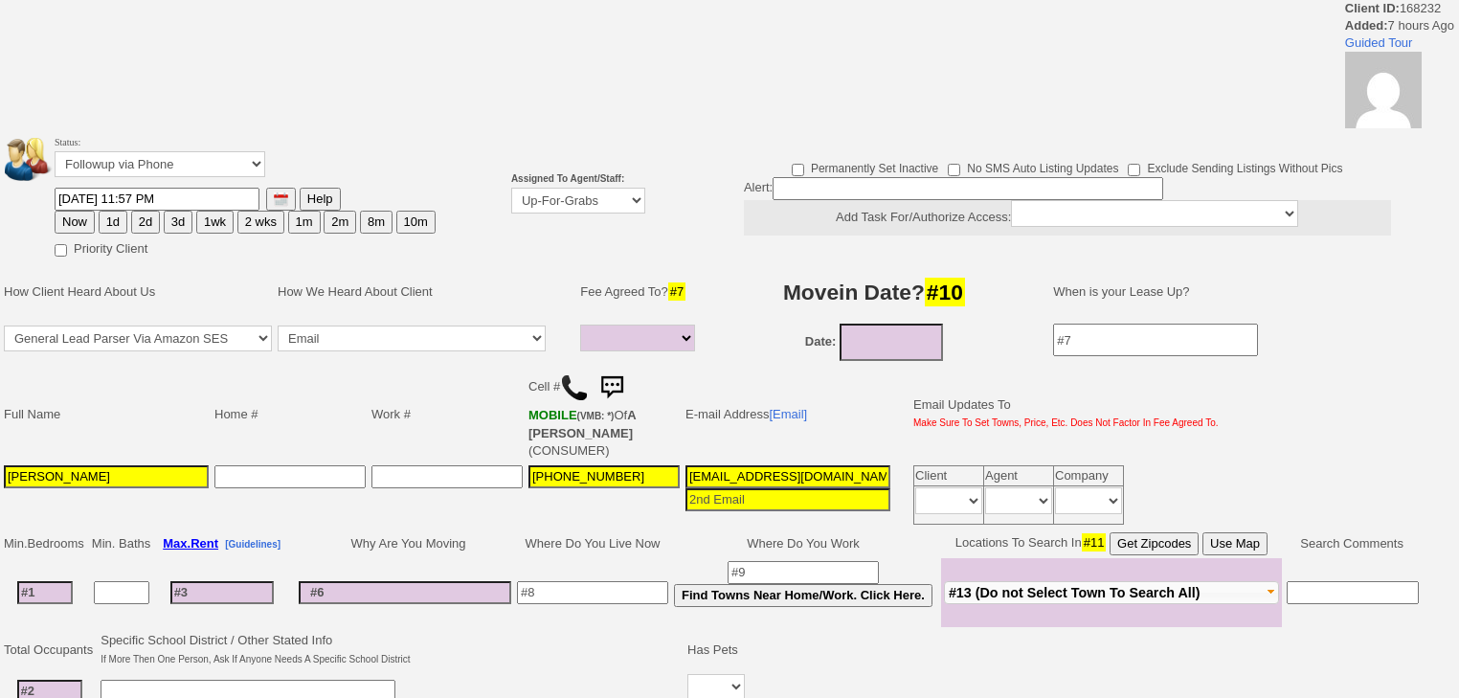
select select
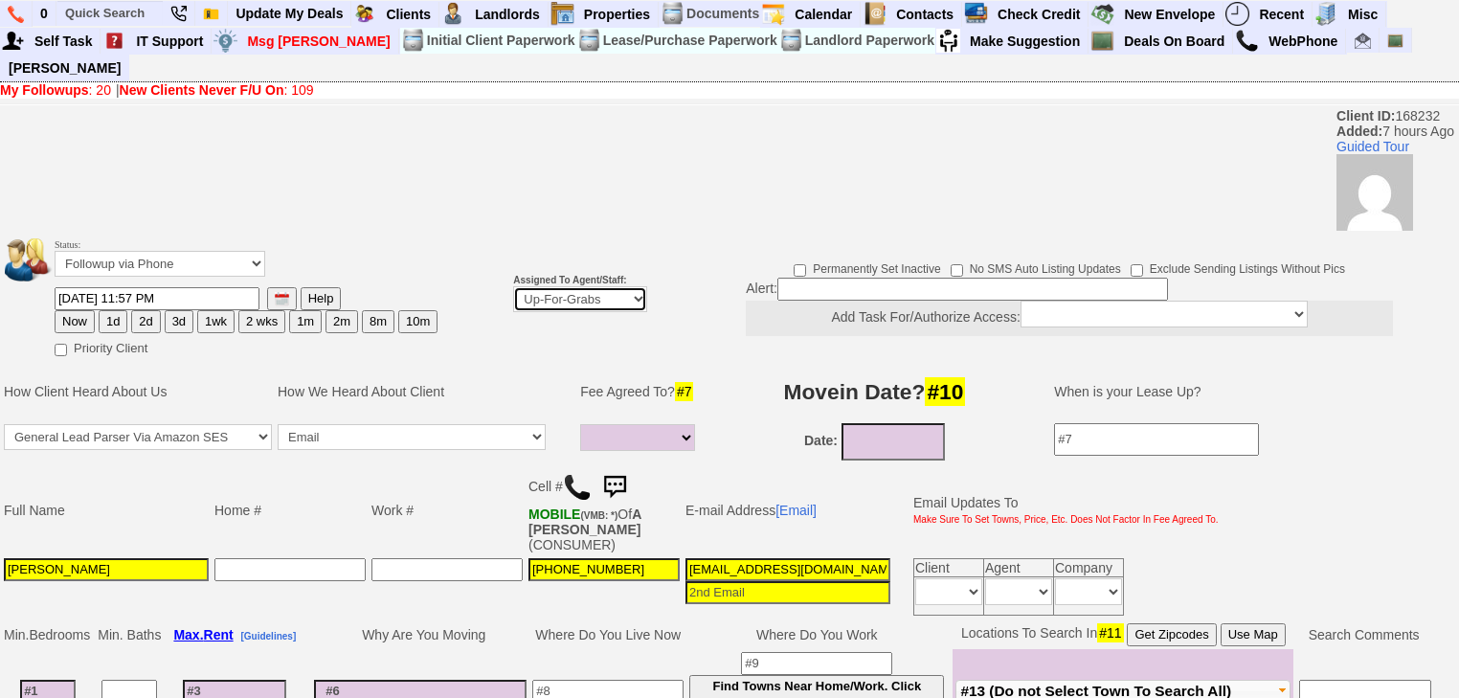
drag, startPoint x: 574, startPoint y: 272, endPoint x: 574, endPoint y: 282, distance: 10.5
click at [574, 286] on select "Up-For-Grabs ***** STAFF ***** Bob Bruno 914-419-3579 Cristy Liberto 914-486-10…" at bounding box center [580, 299] width 134 height 26
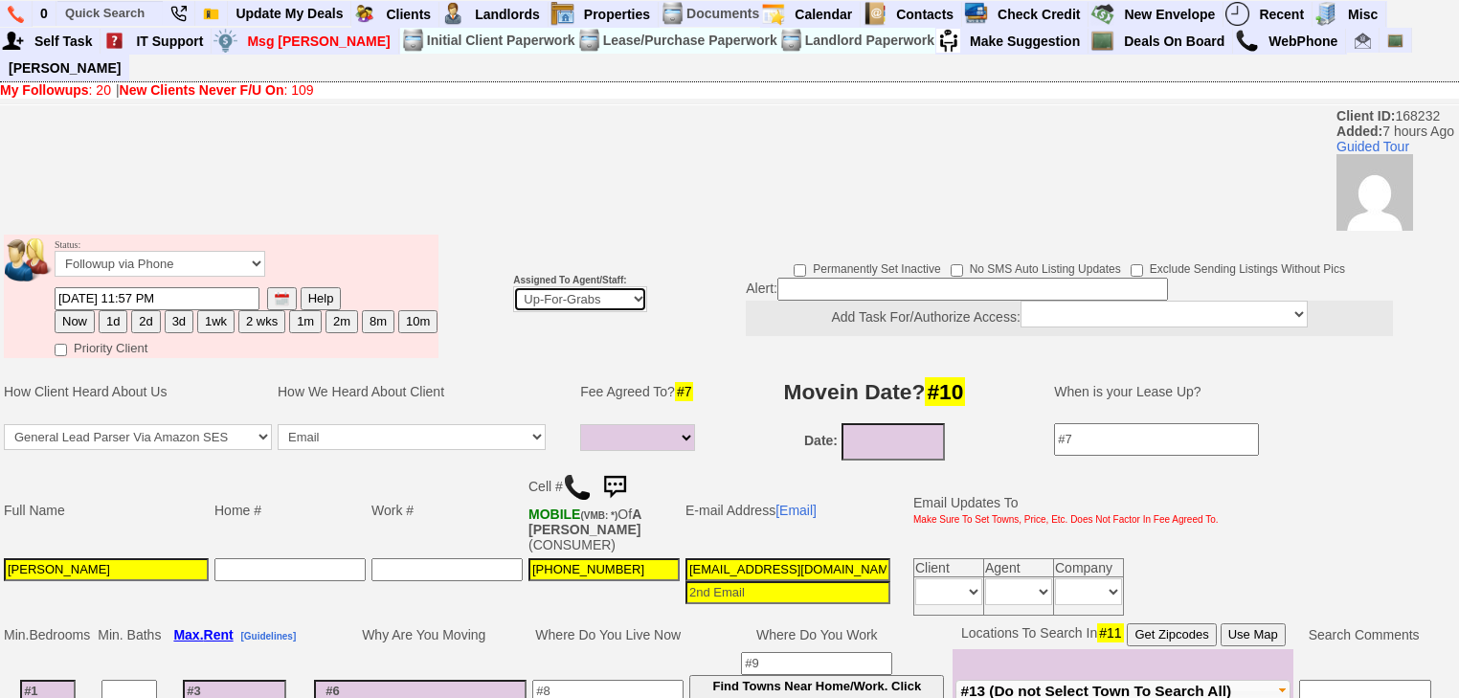
select select "227"
click at [513, 286] on select "Up-For-Grabs ***** STAFF ***** Bob Bruno 914-419-3579 Cristy Liberto 914-486-10…" at bounding box center [580, 299] width 134 height 26
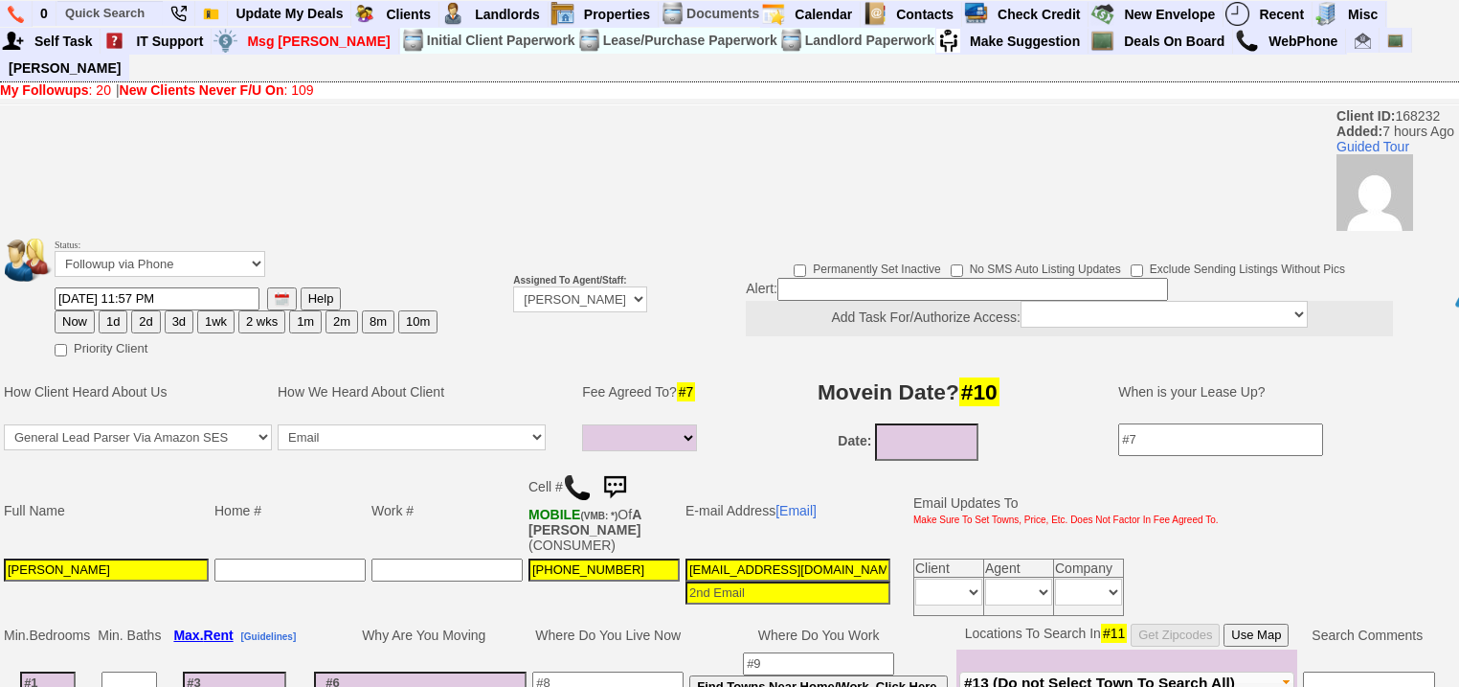
click at [88, 310] on button "Now" at bounding box center [75, 321] width 40 height 23
type input "10/01/2025 07:19 AM"
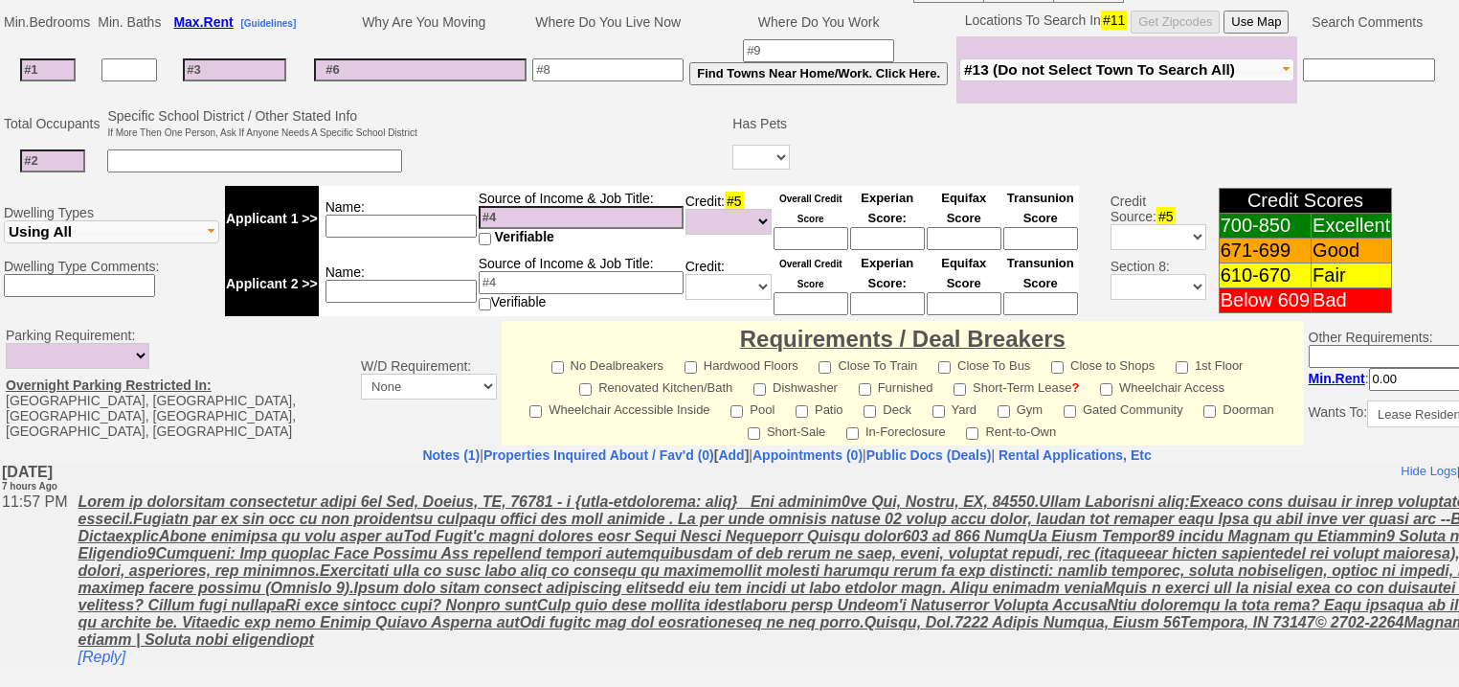
scroll to position [817, 0]
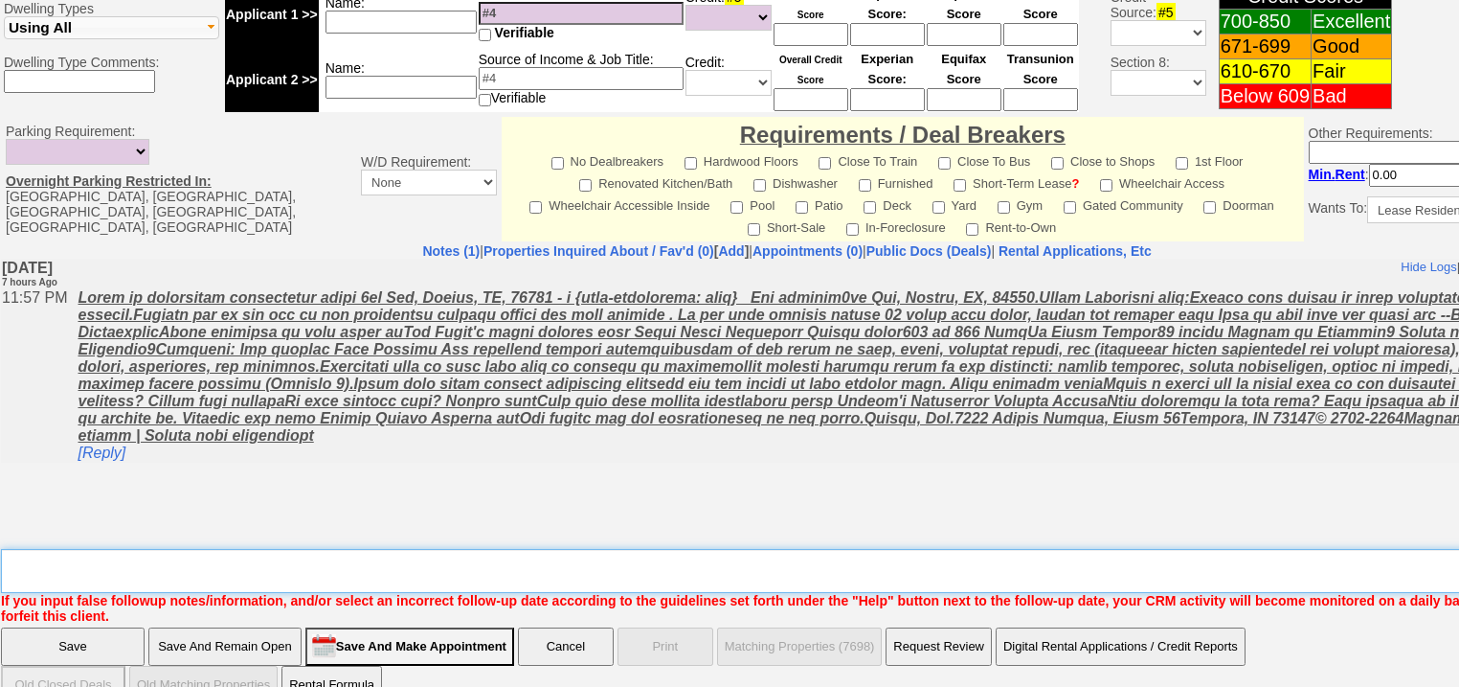
click at [133, 549] on textarea "Insert New Note Here" at bounding box center [794, 571] width 1586 height 44
type textarea "f"
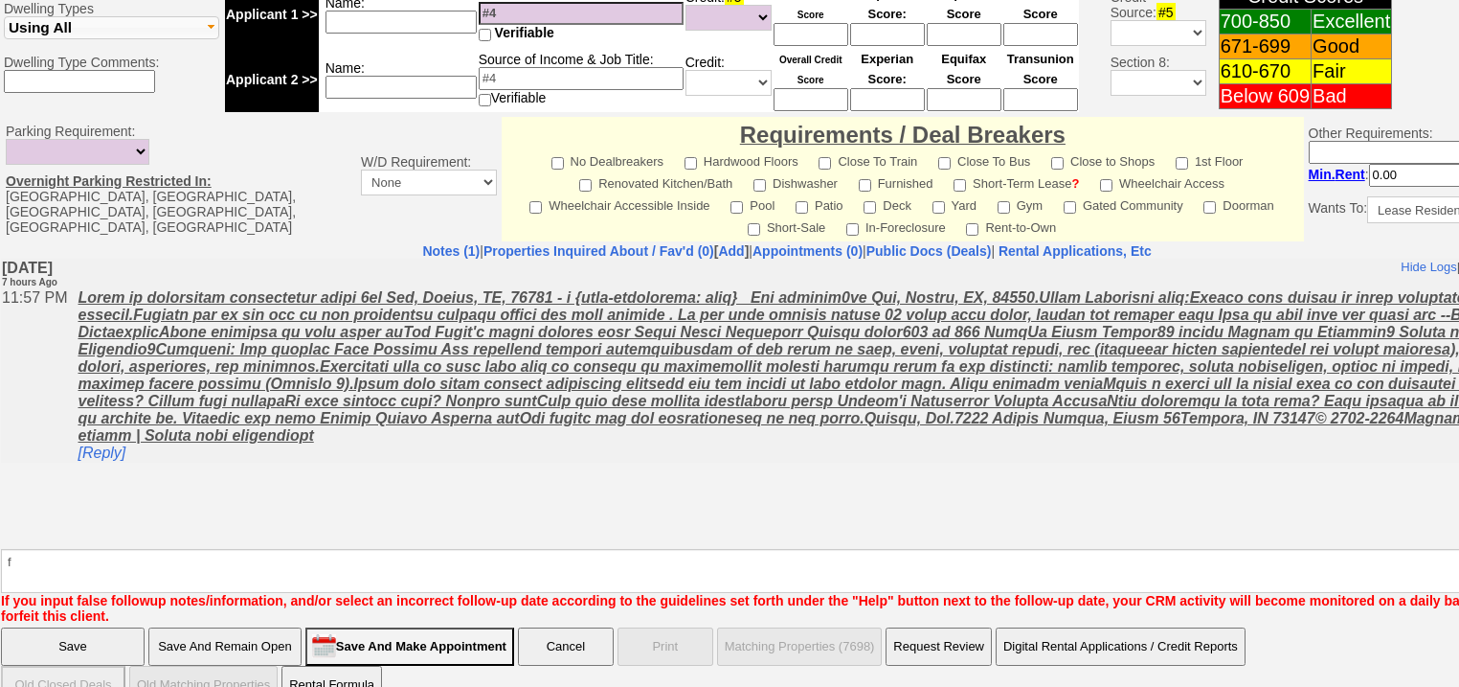
click at [114, 627] on input "Save" at bounding box center [73, 646] width 144 height 38
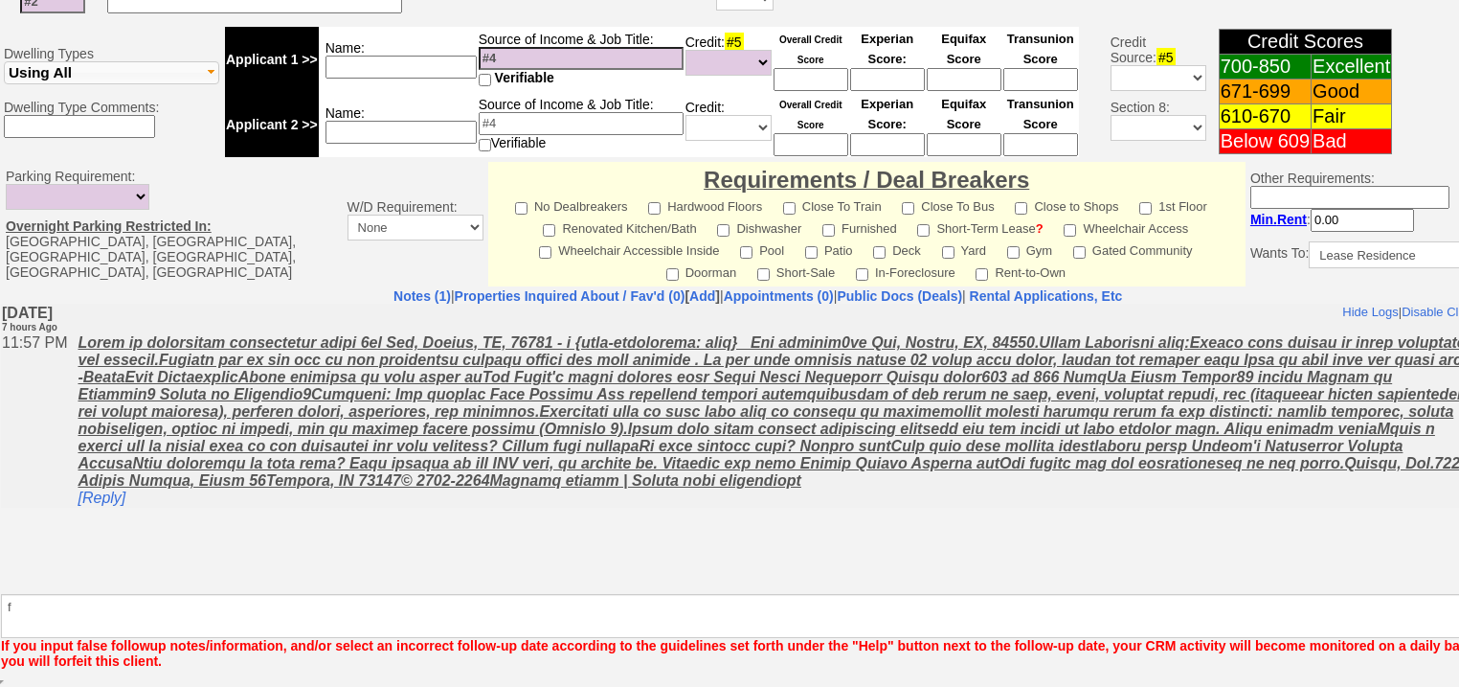
scroll to position [747, 0]
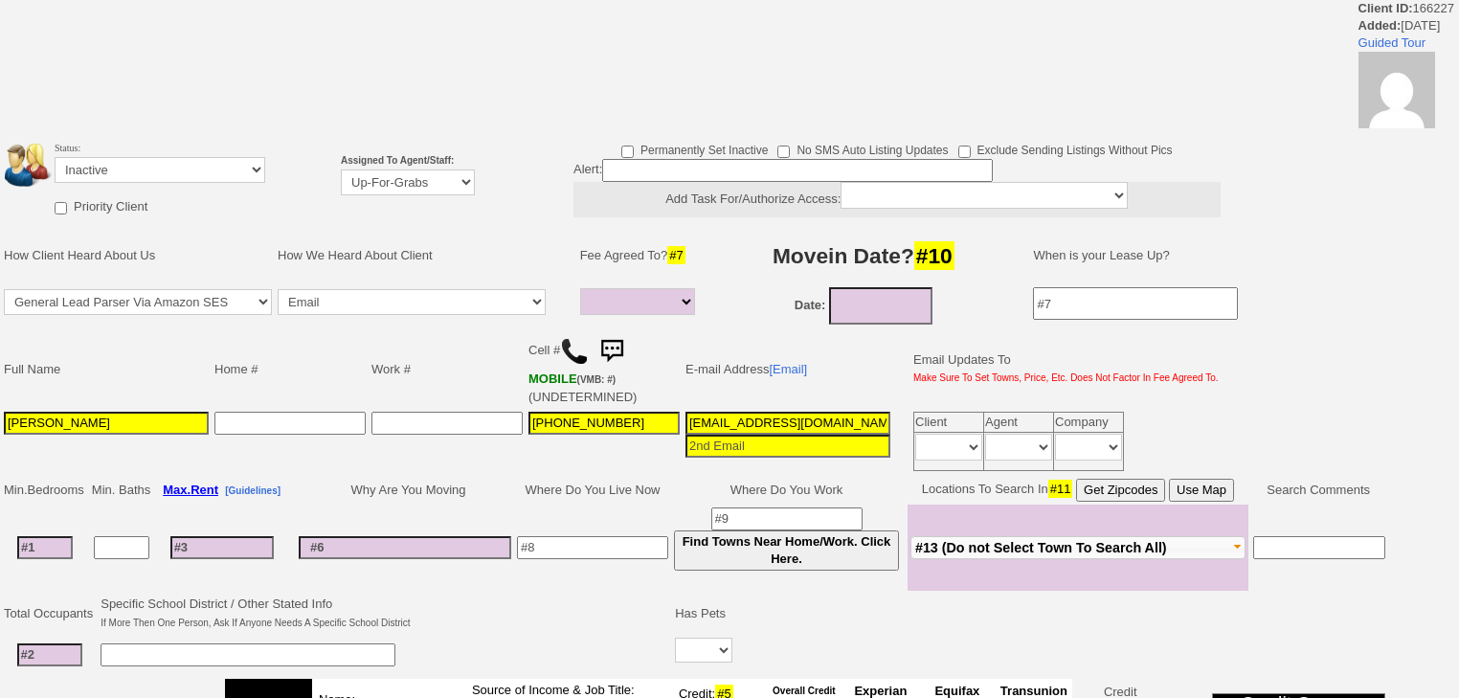
select select
click at [415, 171] on div "Status: Followup via Phone Followup via Email Followup When Section 8 Property …" at bounding box center [729, 707] width 1459 height 1415
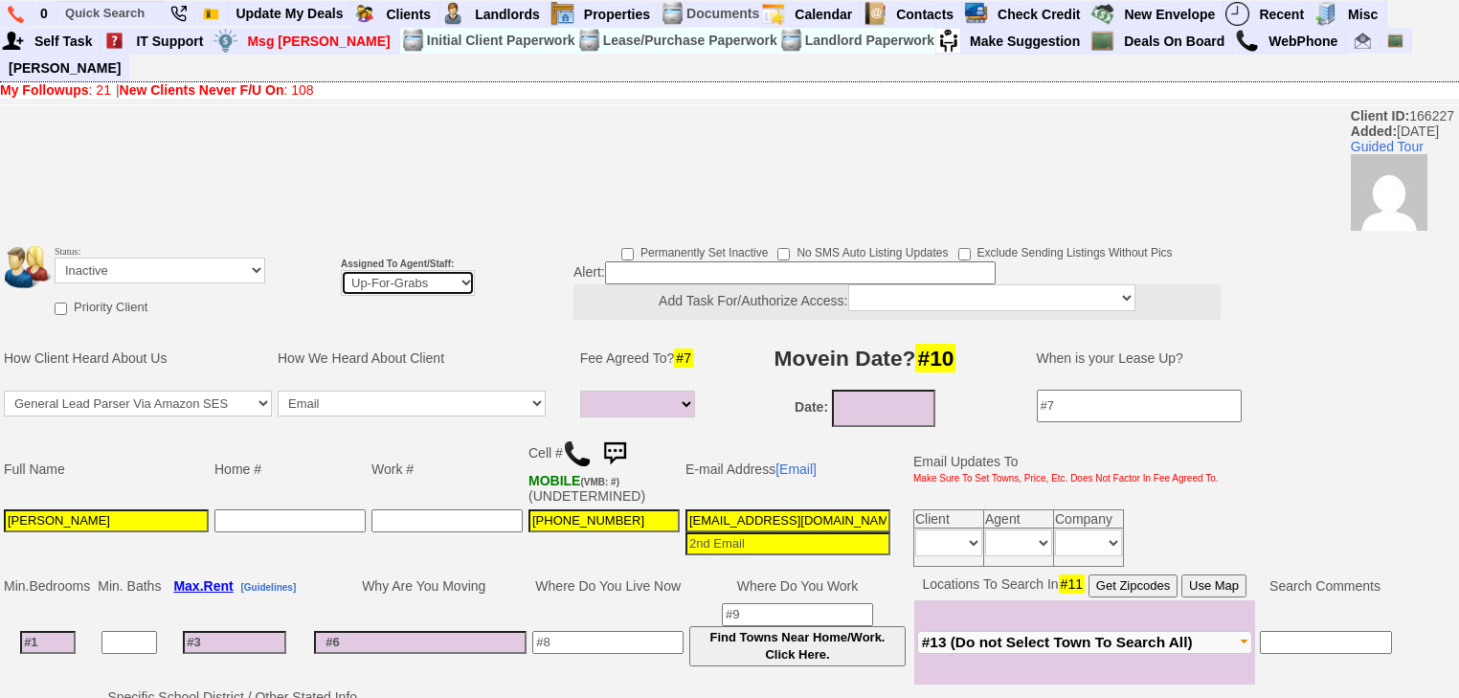
click at [387, 270] on select "Up-For-Grabs ***** STAFF ***** Bob Bruno 914-419-3579 Cristy Liberto 914-486-10…" at bounding box center [408, 283] width 134 height 26
select select "227"
click at [341, 270] on select "Up-For-Grabs ***** STAFF ***** Bob Bruno 914-419-3579 Cristy Liberto 914-486-10…" at bounding box center [408, 283] width 134 height 26
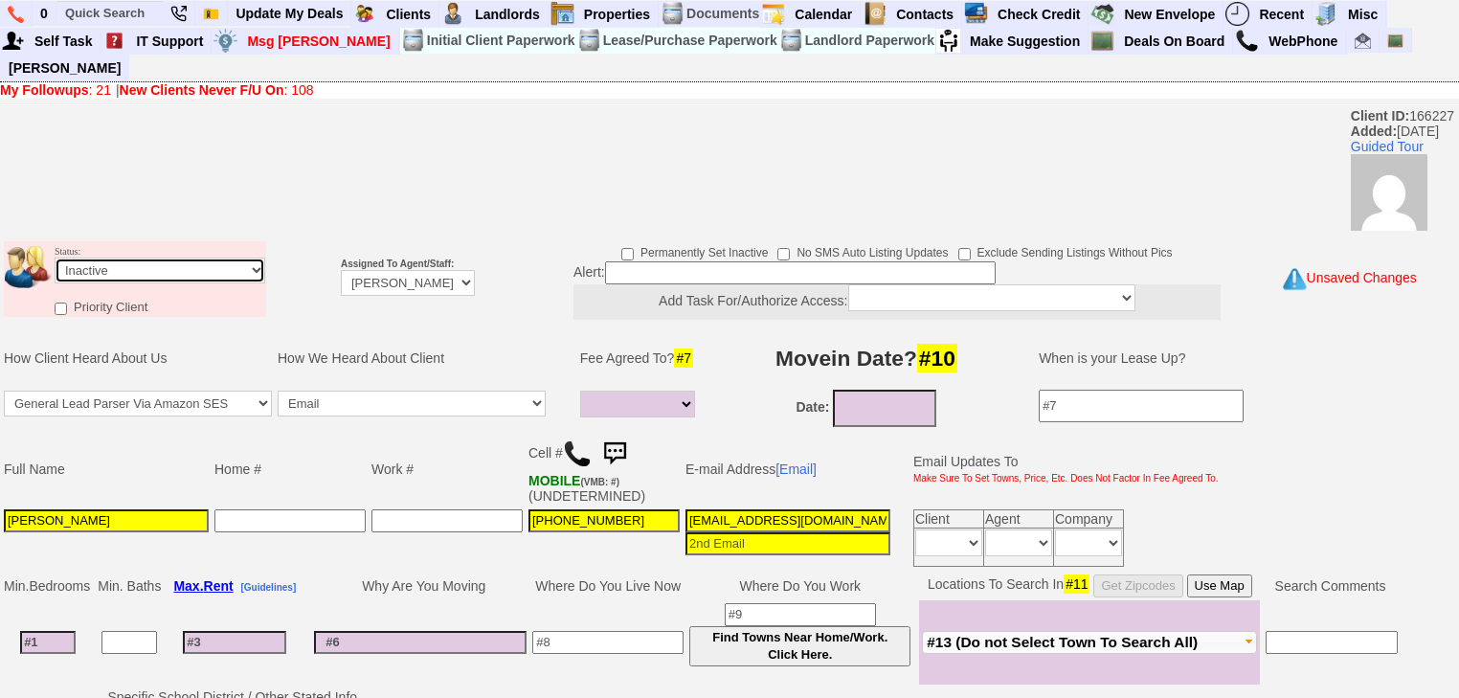
click at [106, 258] on select "Followup via Phone Followup via Email Followup When Section 8 Property Found De…" at bounding box center [160, 271] width 211 height 26
select select "Followup via Phone"
click at [55, 258] on select "Followup via Phone Followup via Email Followup When Section 8 Property Found De…" at bounding box center [160, 271] width 211 height 26
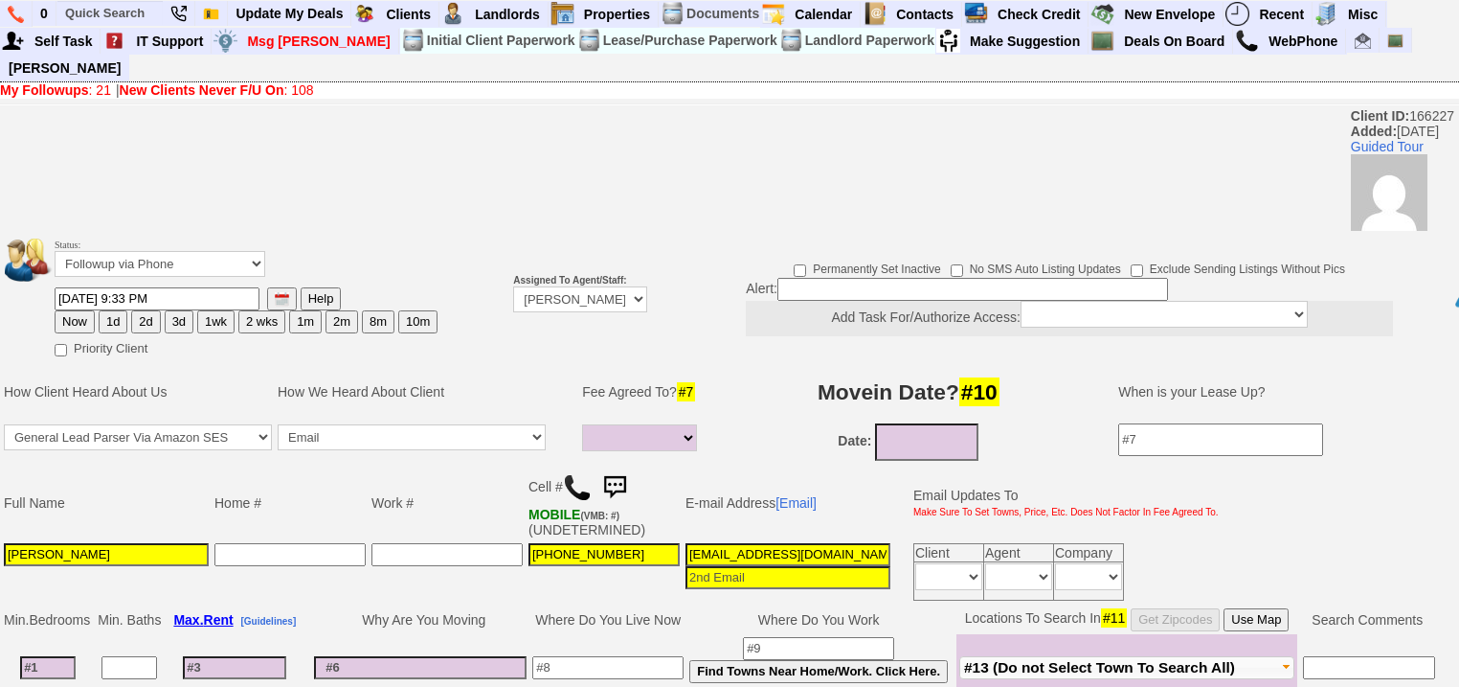
click at [74, 310] on button "Now" at bounding box center [75, 321] width 40 height 23
type input "10/01/2025 07:19 AM"
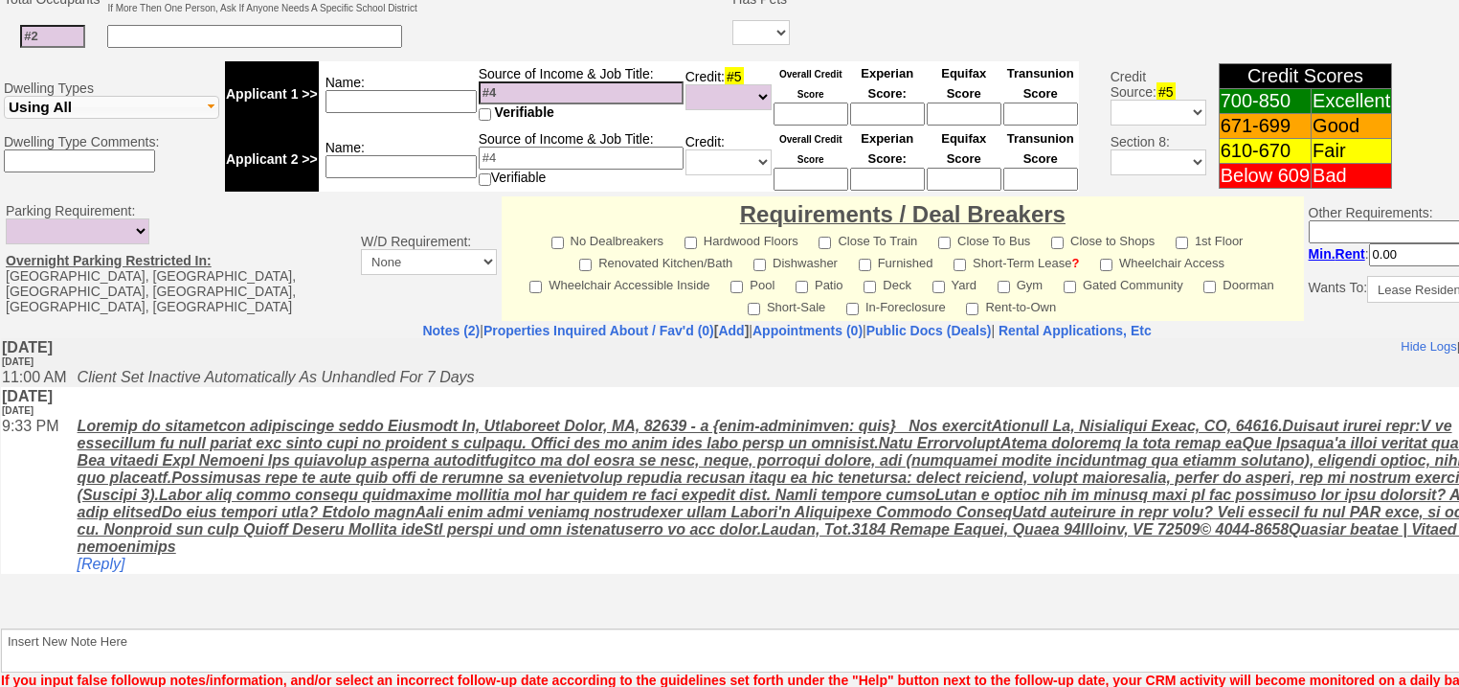
scroll to position [800, 0]
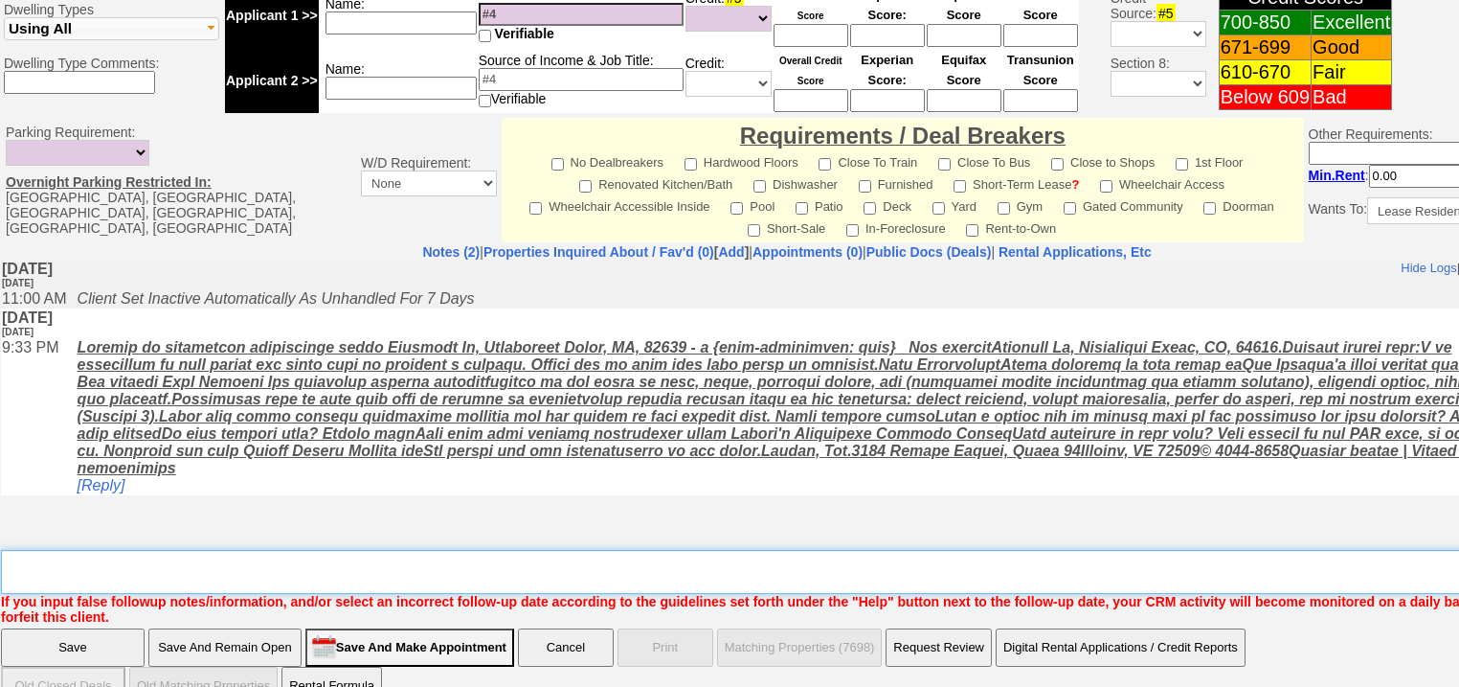
click at [413, 550] on textarea "Insert New Note Here" at bounding box center [794, 572] width 1586 height 44
type textarea "f"
drag, startPoint x: 42, startPoint y: 609, endPoint x: 627, endPoint y: 30, distance: 823.3
click at [45, 628] on input "Save" at bounding box center [73, 647] width 144 height 38
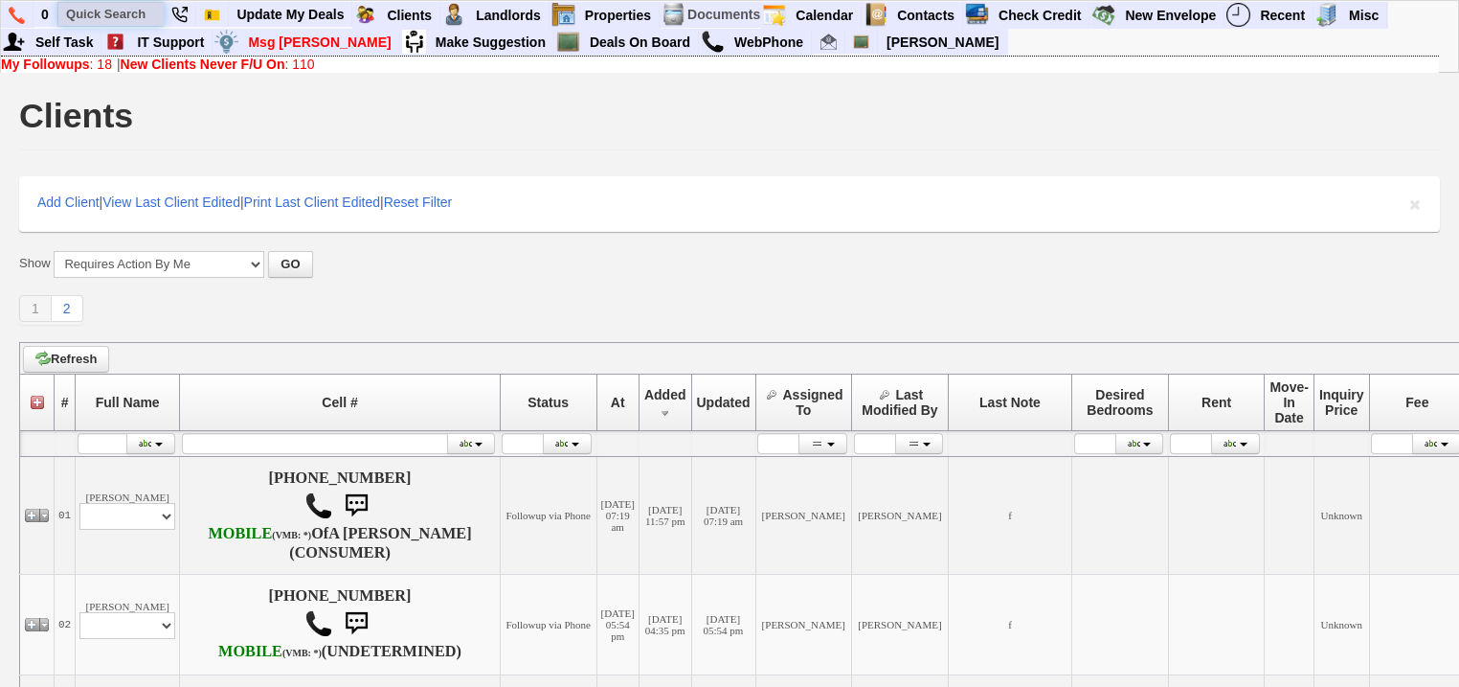
click at [107, 11] on input "text" at bounding box center [110, 14] width 105 height 24
paste input "[PHONE_NUMBER]"
type input "[PHONE_NUMBER]"
